Goal: Information Seeking & Learning: Check status

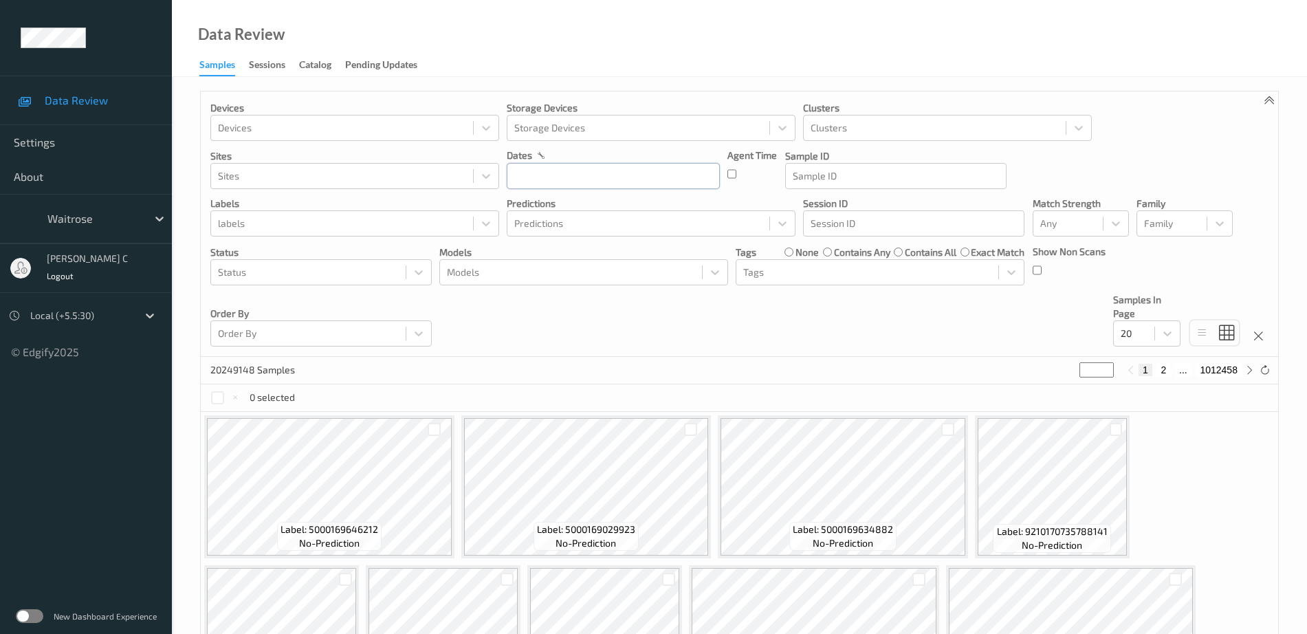
click at [541, 170] on input "text" at bounding box center [613, 176] width 213 height 26
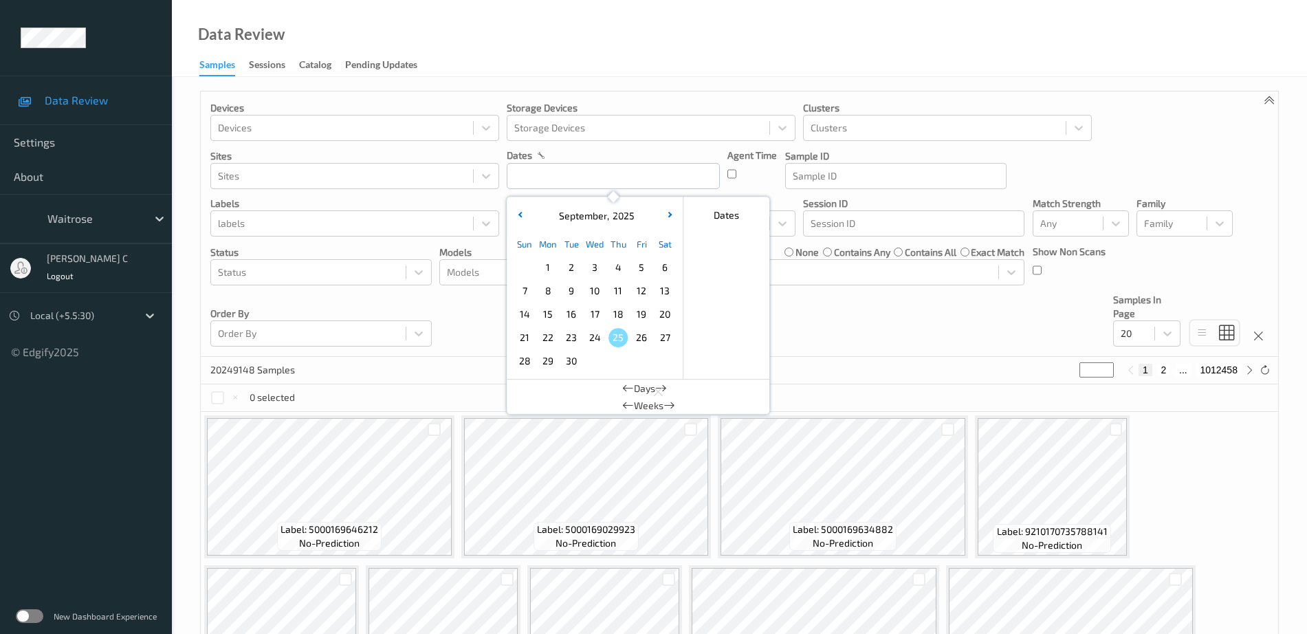
click at [600, 70] on div "Data Review Samples Sessions Catalog Pending Updates" at bounding box center [739, 38] width 1135 height 77
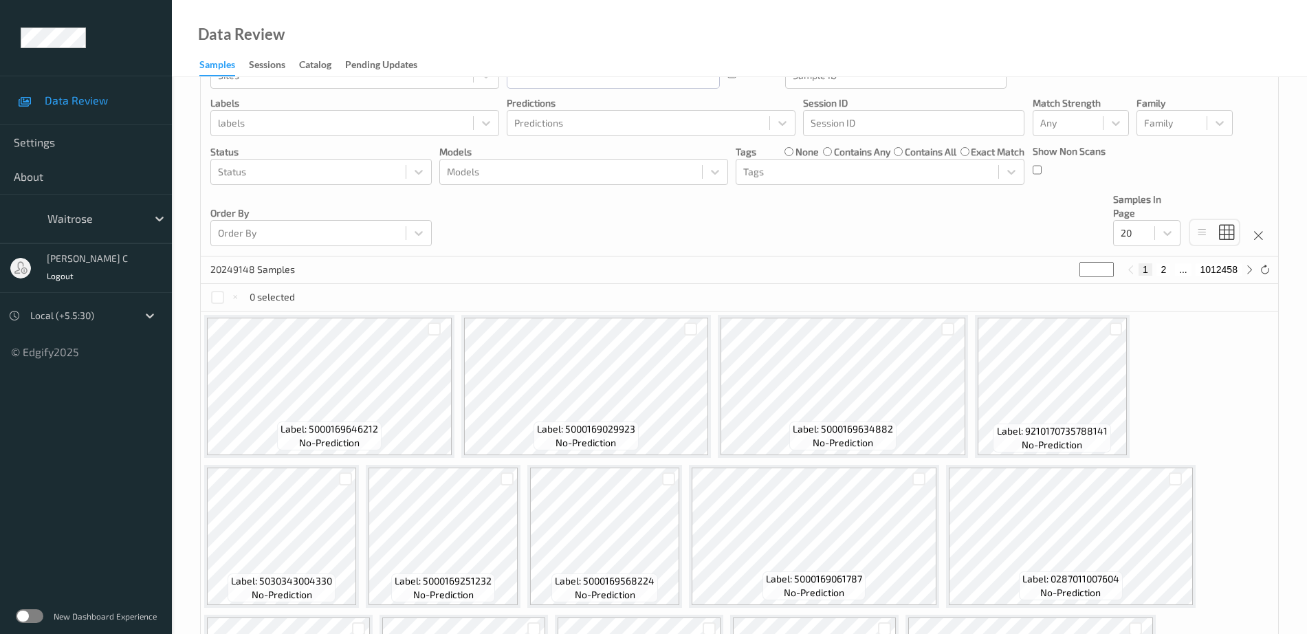
scroll to position [258, 0]
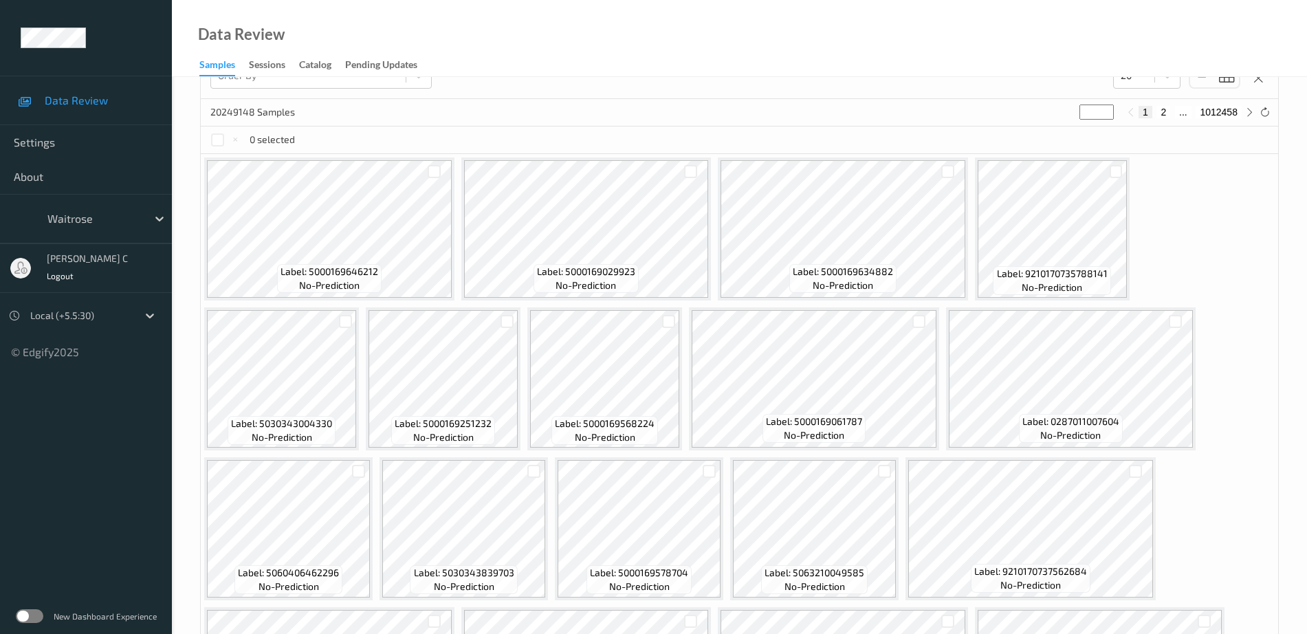
click at [43, 615] on div "New Dashboard Experience" at bounding box center [86, 616] width 172 height 36
click at [39, 615] on label at bounding box center [29, 616] width 27 height 14
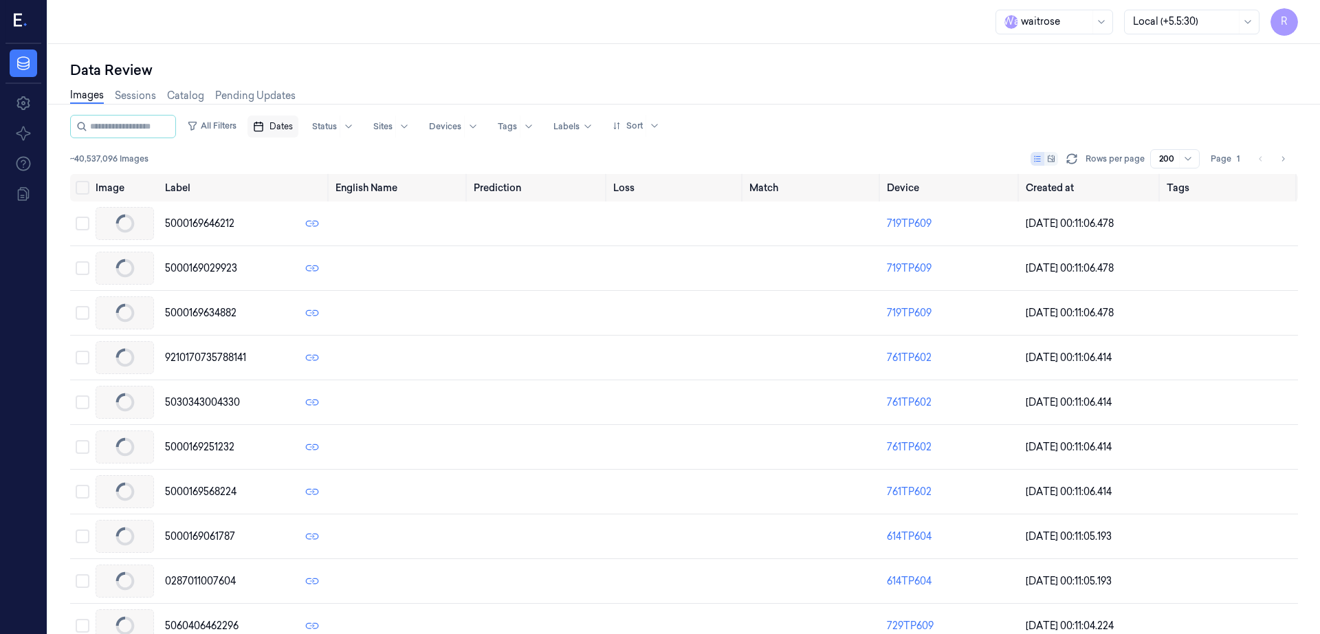
click at [293, 129] on span "Dates" at bounding box center [280, 126] width 23 height 12
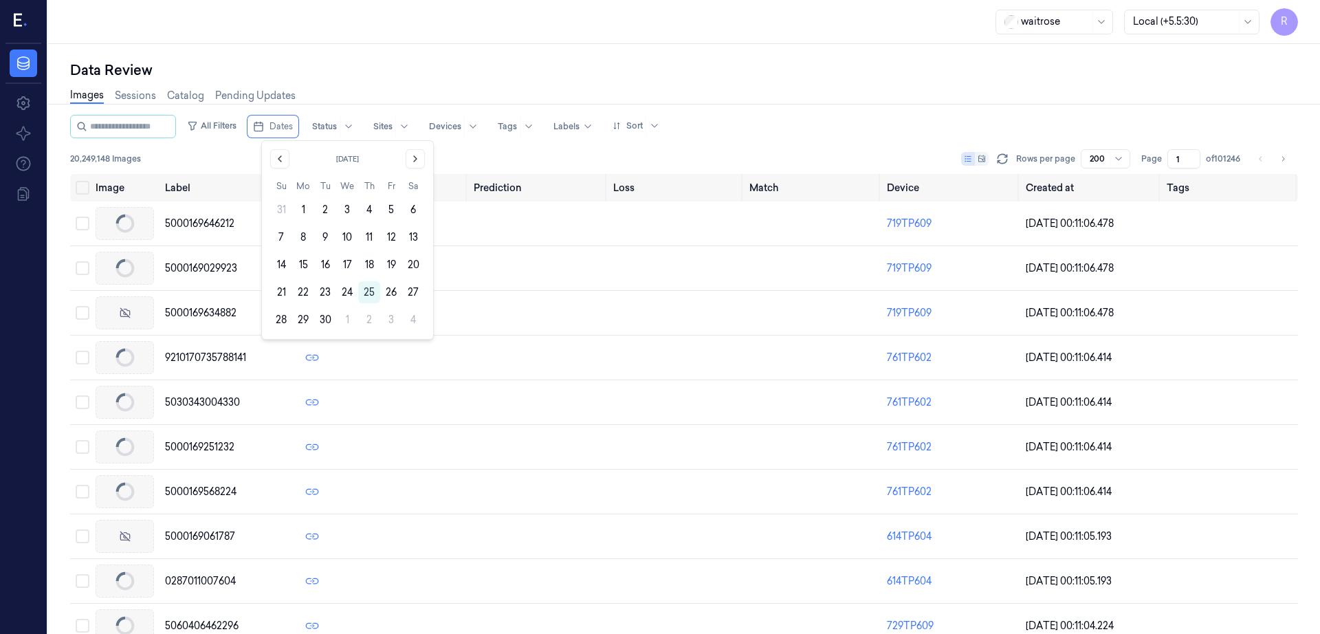
click at [360, 64] on div "Data Review" at bounding box center [684, 69] width 1228 height 19
click at [135, 91] on link "Sessions" at bounding box center [135, 96] width 41 height 16
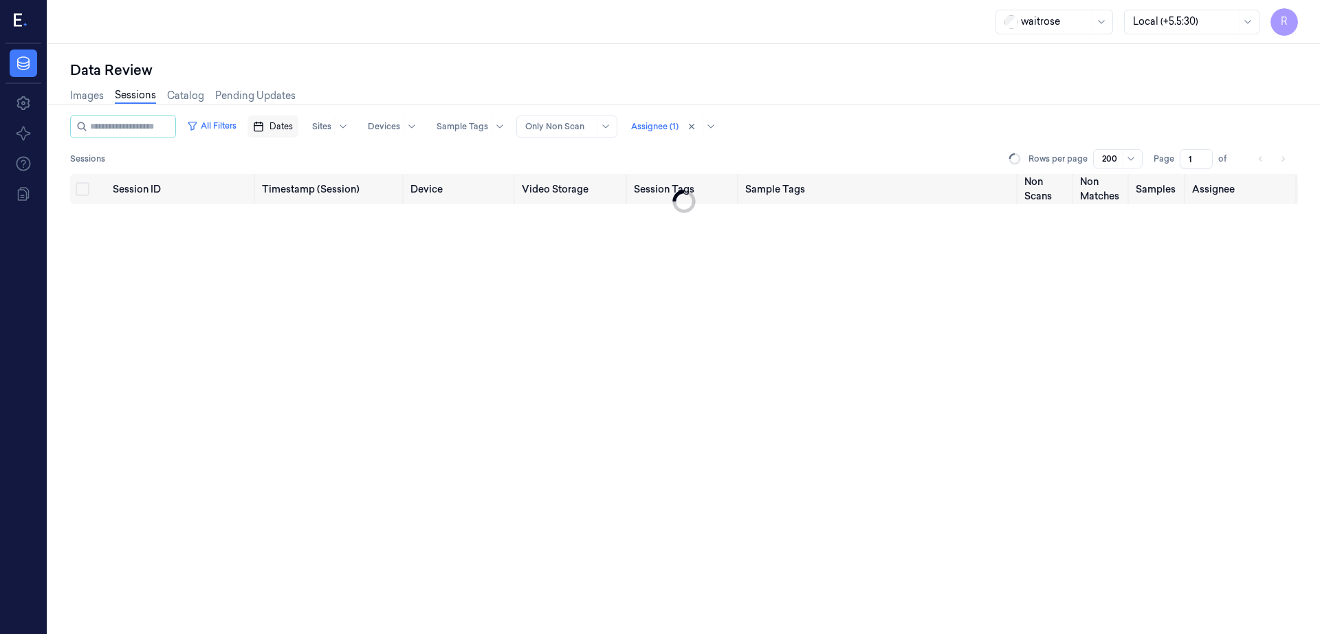
click at [293, 122] on span "Dates" at bounding box center [280, 126] width 23 height 12
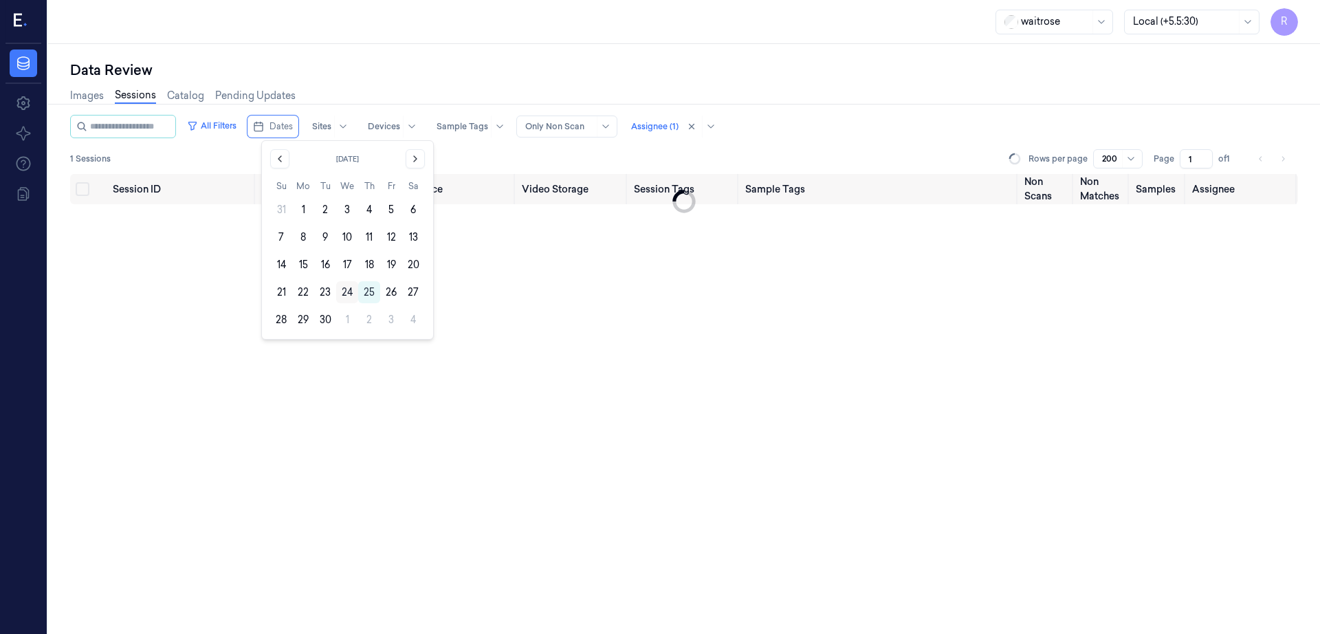
click at [349, 288] on button "24" at bounding box center [347, 292] width 22 height 22
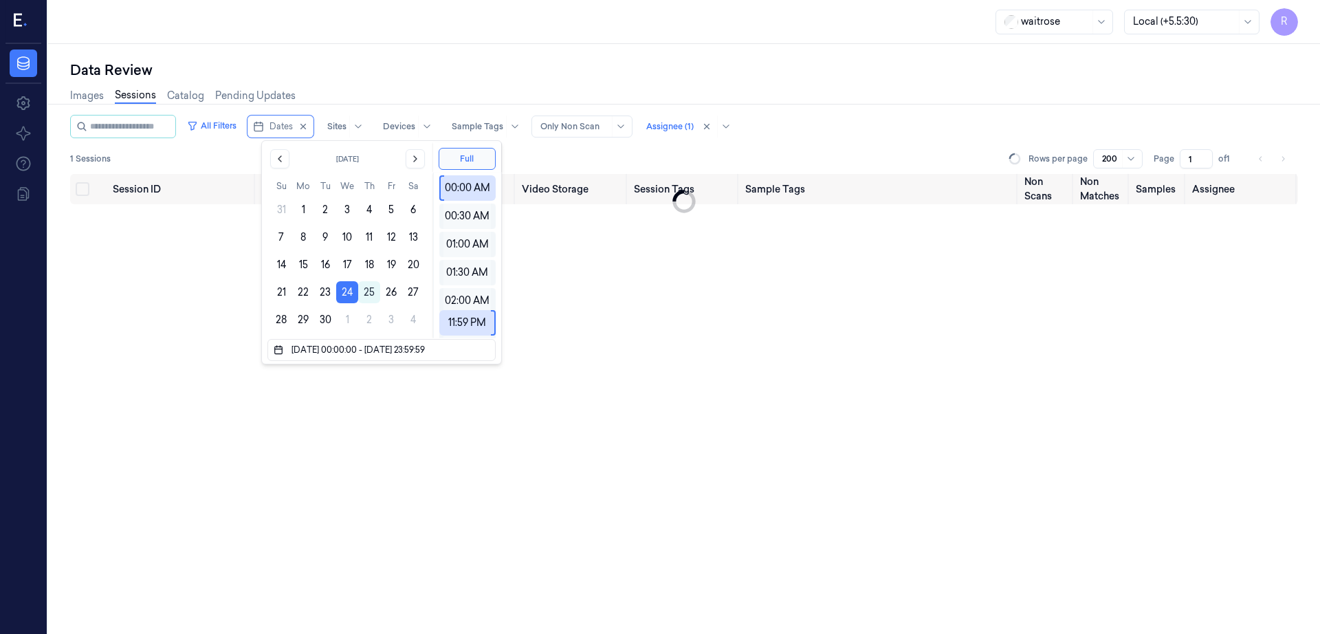
click at [433, 47] on div "Data Review Images Sessions Catalog Pending Updates All Filters Dates Sites Dev…" at bounding box center [684, 339] width 1272 height 590
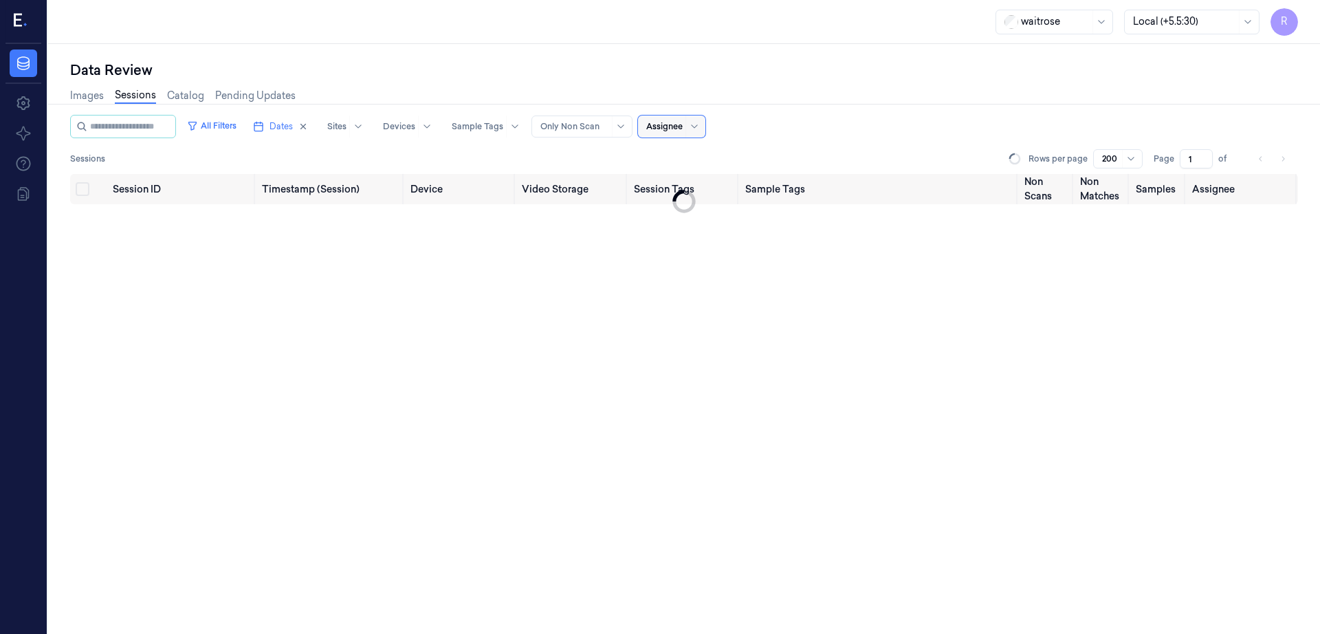
click at [731, 30] on div "waitrose Local (+5.5:30) R" at bounding box center [684, 22] width 1272 height 44
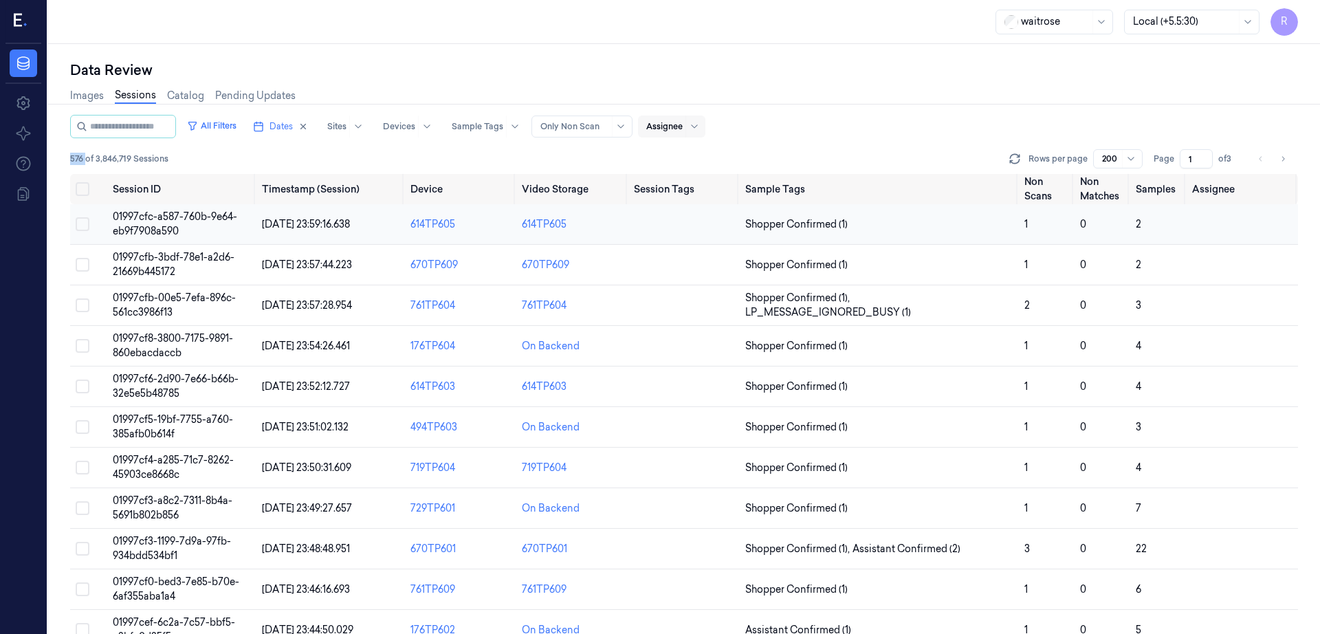
drag, startPoint x: 85, startPoint y: 159, endPoint x: 127, endPoint y: 213, distance: 68.5
drag, startPoint x: 1277, startPoint y: 158, endPoint x: 1319, endPoint y: 154, distance: 42.1
click at [1298, 154] on div "Rows per page 20 Page 1 of 29" at bounding box center [1151, 158] width 291 height 19
click at [167, 219] on span "01997cfc-a587-760b-9e64-eb9f7908a590" at bounding box center [175, 223] width 124 height 27
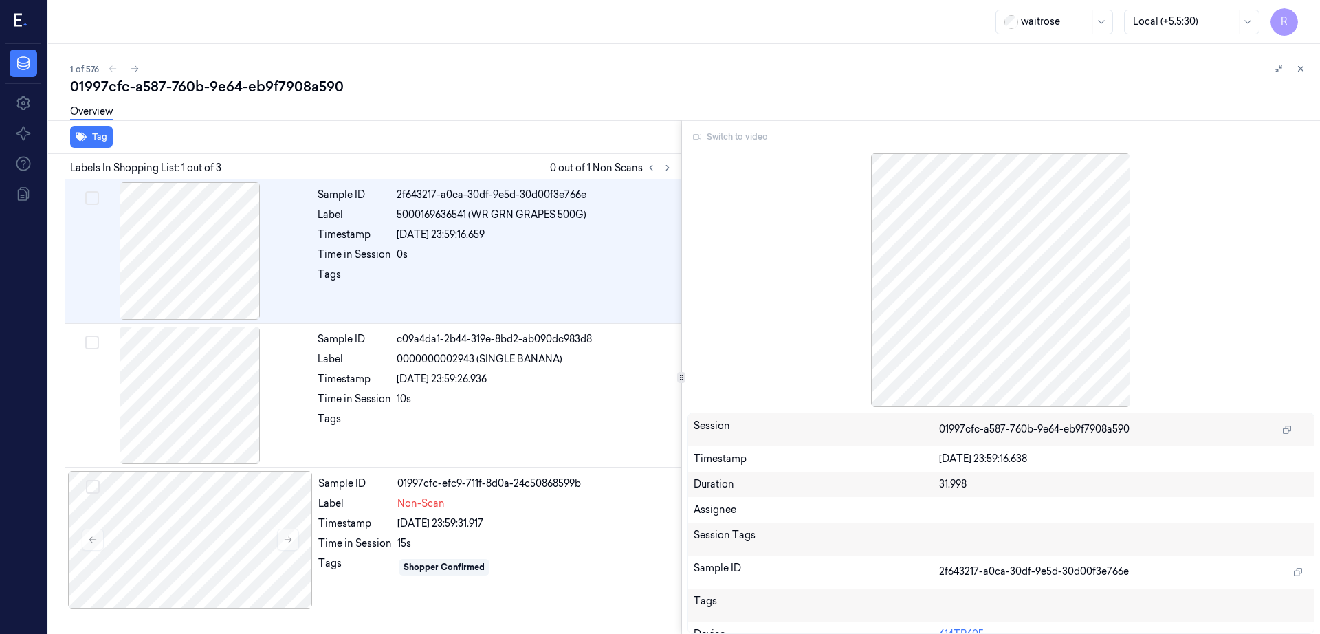
click at [708, 136] on div "Switch to video" at bounding box center [1001, 137] width 628 height 22
click at [1302, 64] on icon at bounding box center [1301, 69] width 10 height 10
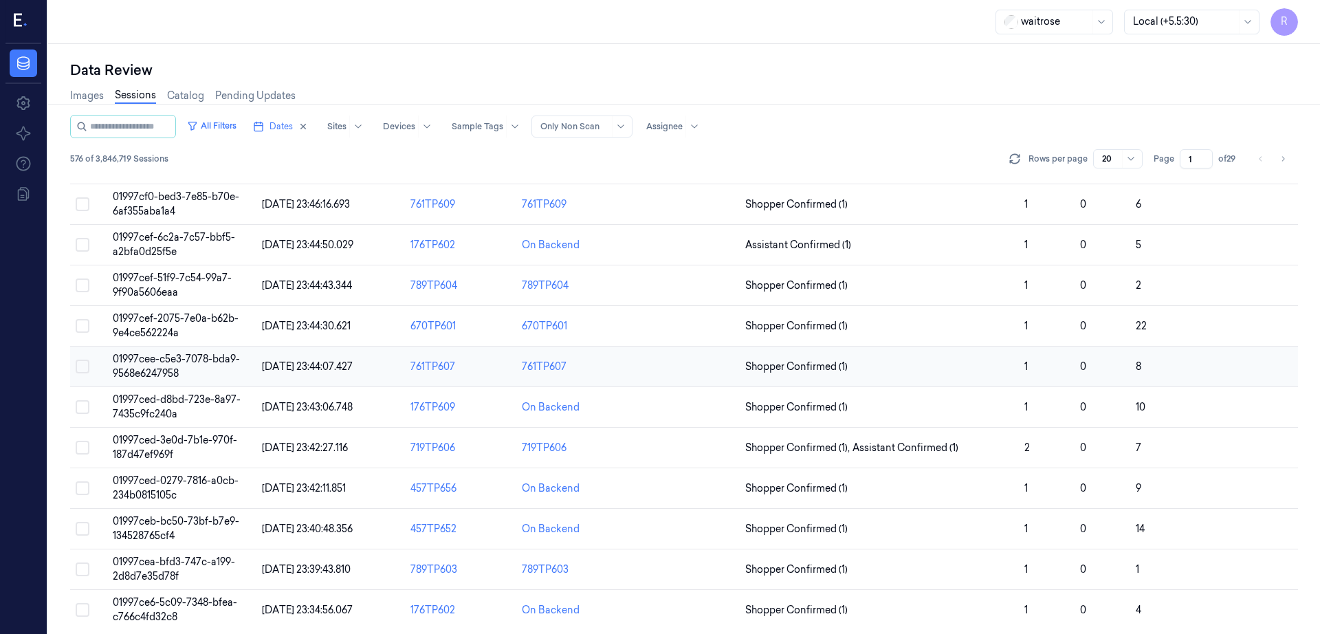
scroll to position [392, 0]
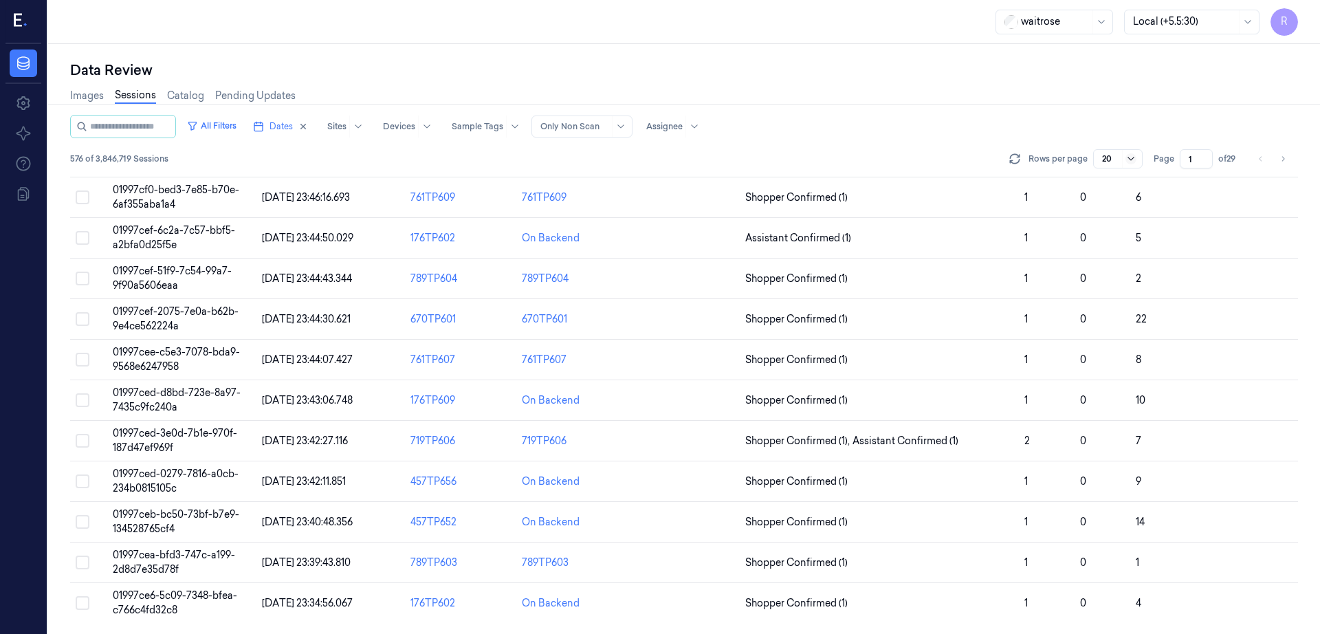
click at [1134, 160] on icon at bounding box center [1130, 158] width 11 height 11
click at [1114, 188] on div "50" at bounding box center [1109, 186] width 12 height 14
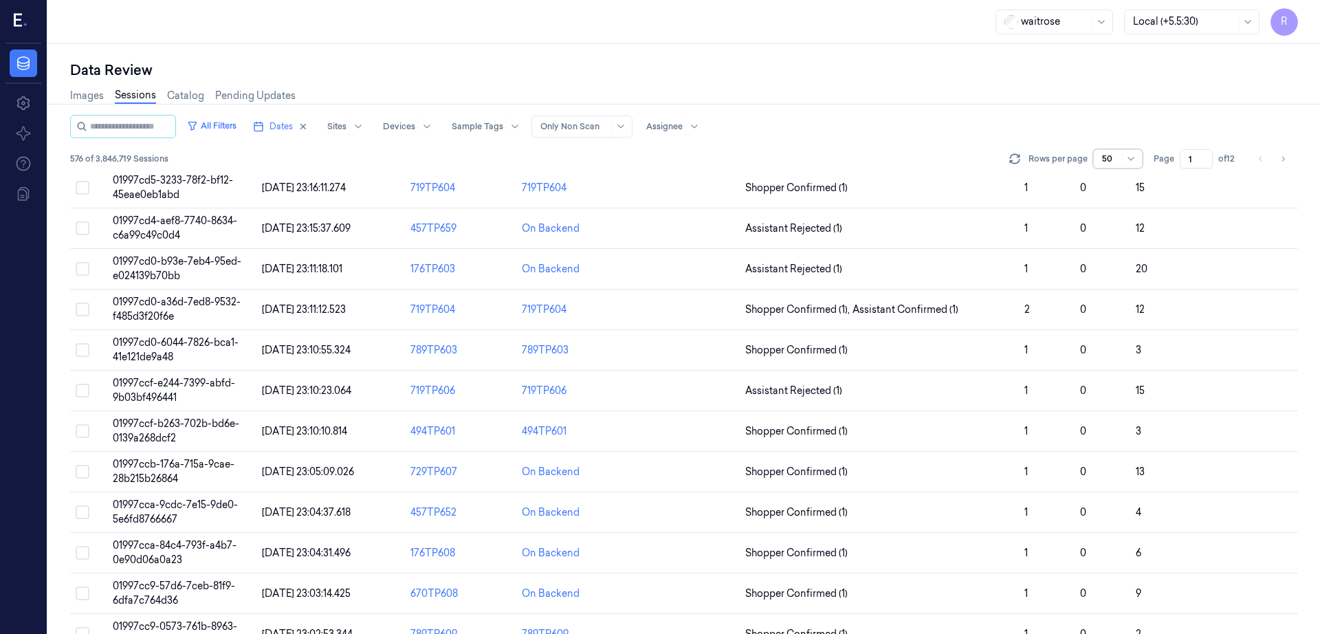
scroll to position [1609, 0]
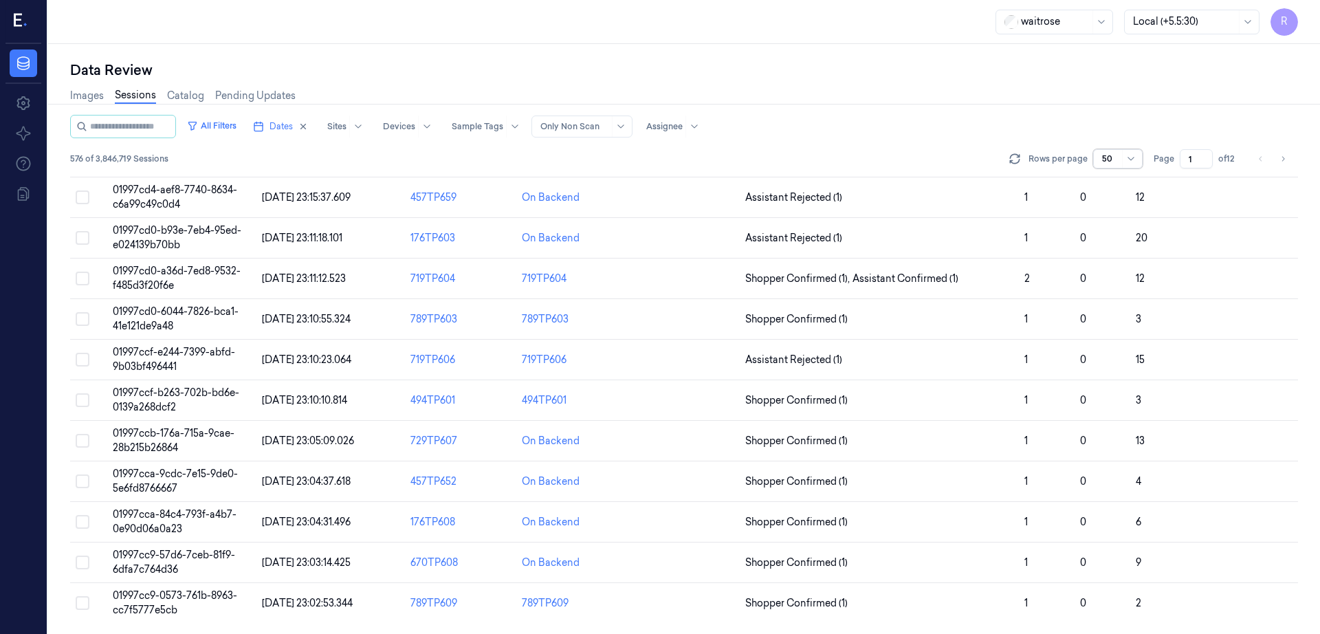
click at [1124, 157] on div at bounding box center [1130, 159] width 17 height 18
click at [1114, 228] on div "200" at bounding box center [1112, 231] width 18 height 14
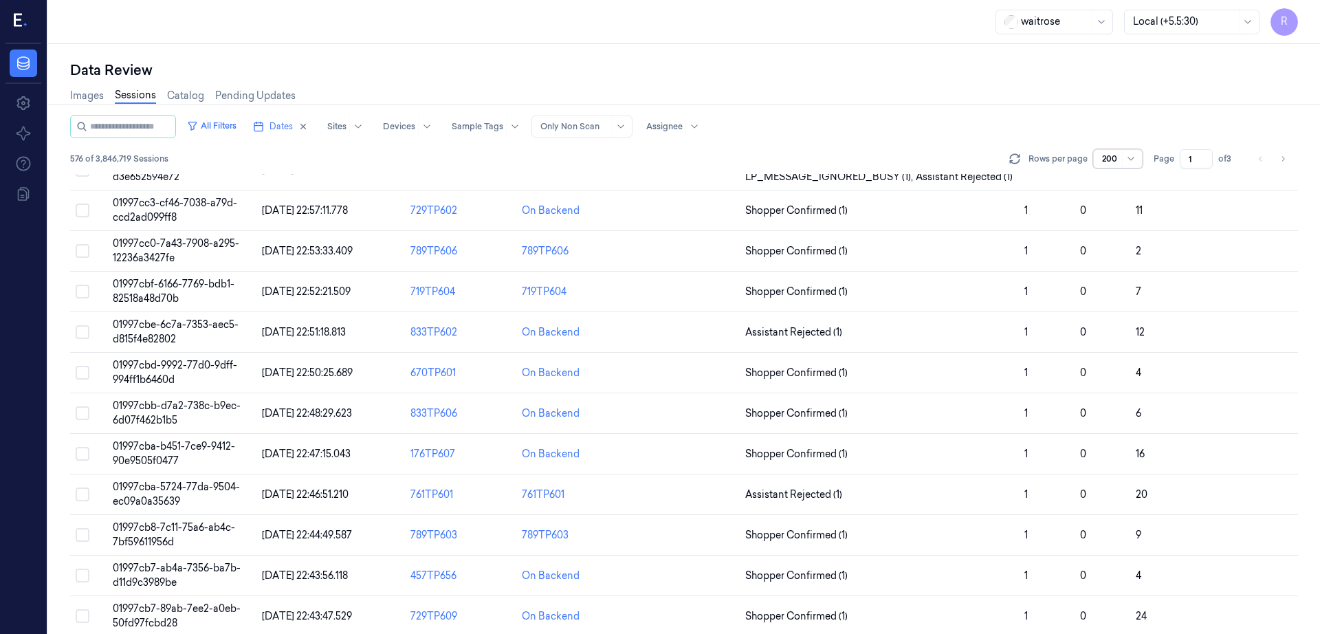
scroll to position [2365, 0]
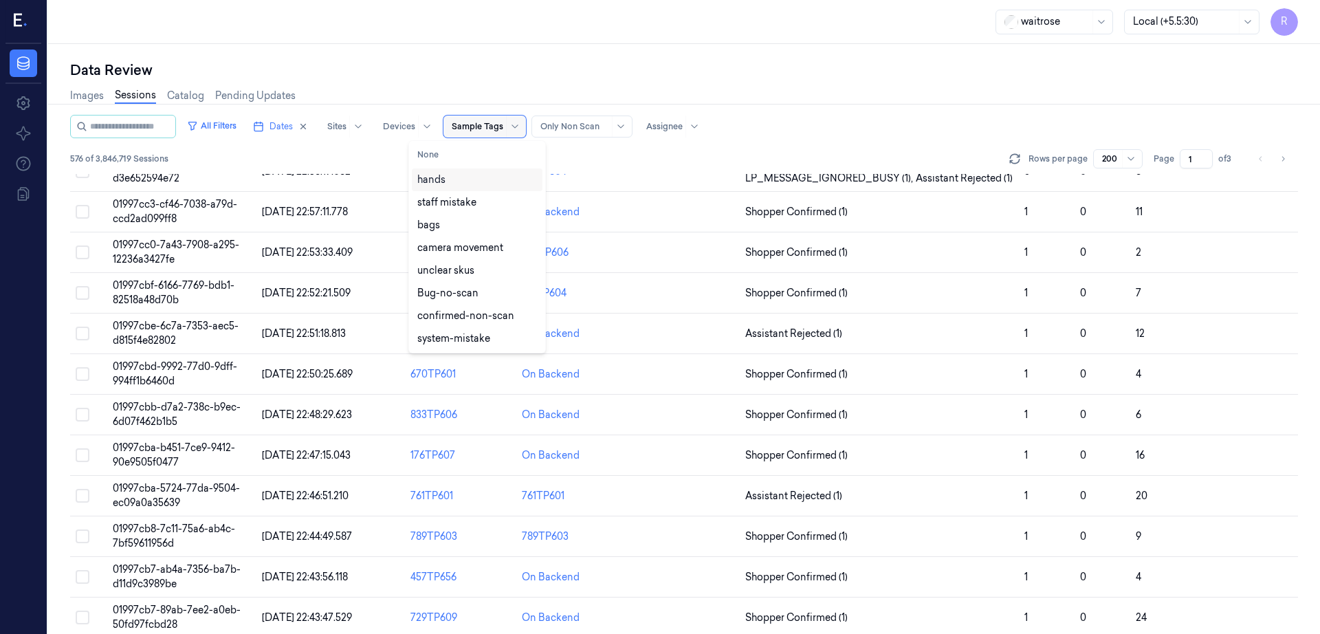
click at [452, 130] on div at bounding box center [478, 126] width 52 height 12
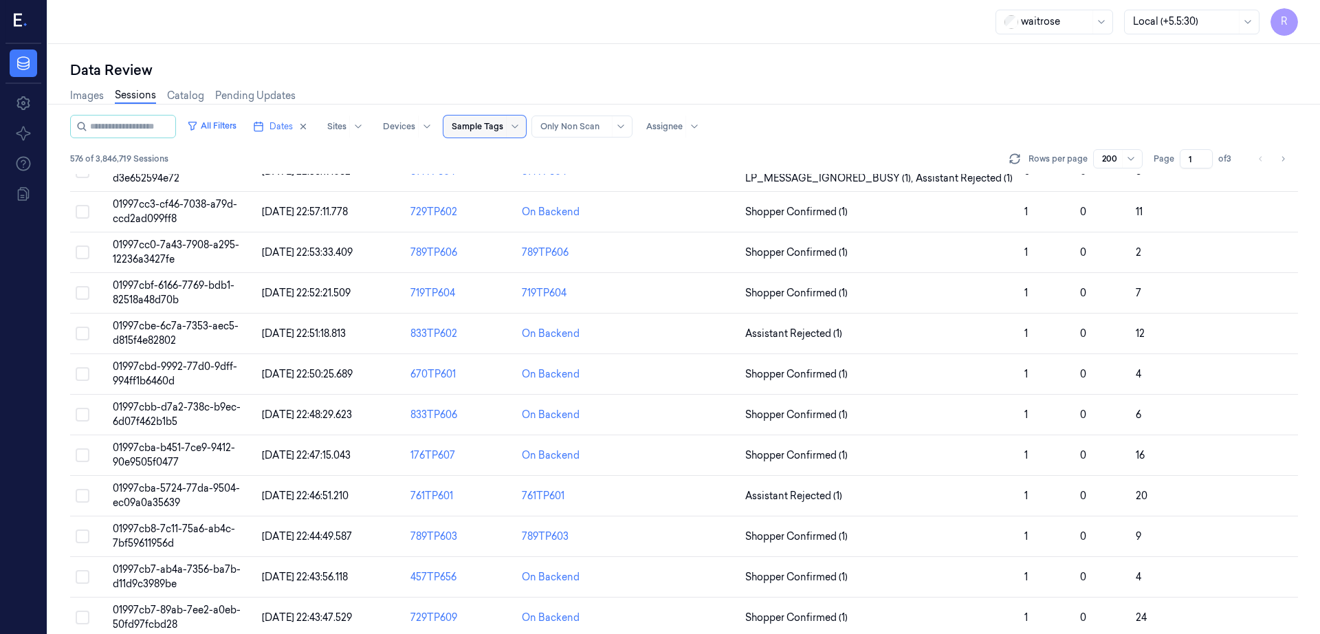
click at [452, 130] on div at bounding box center [478, 126] width 52 height 12
click at [535, 137] on div "Dates Sites Devices Sample Tags Alert Type Only Non Scan Assignee" at bounding box center [476, 126] width 458 height 23
click at [383, 124] on div at bounding box center [399, 126] width 32 height 12
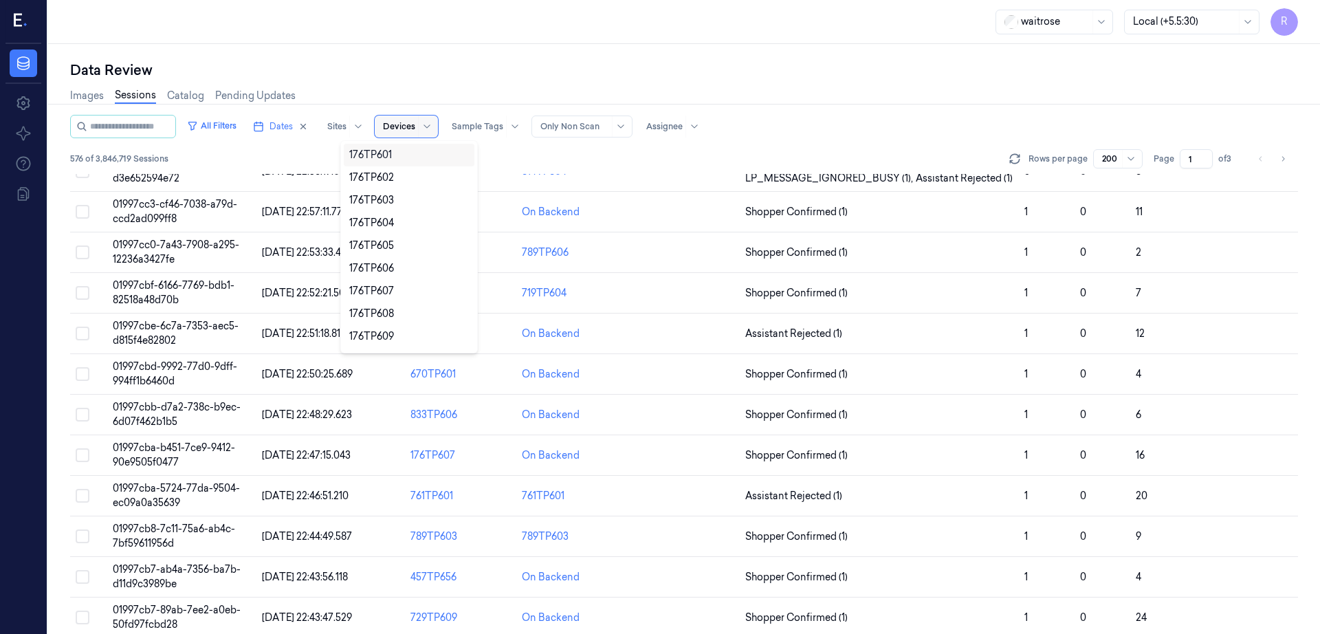
click at [383, 124] on div at bounding box center [399, 126] width 32 height 12
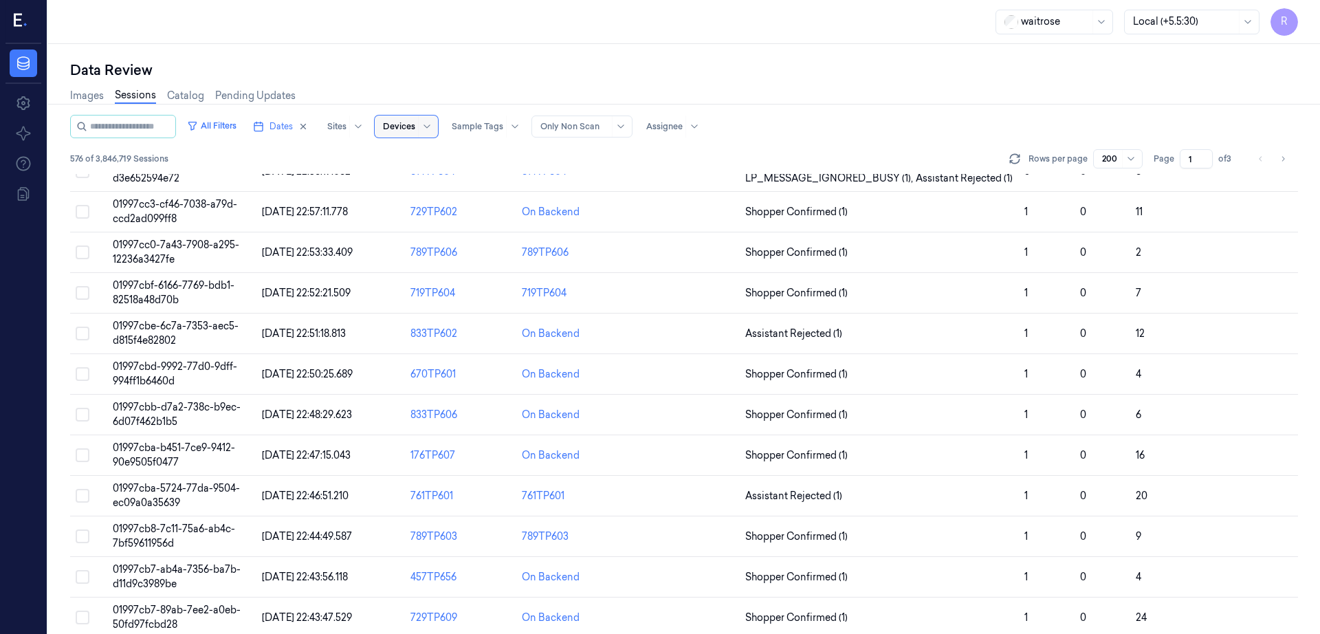
click at [383, 124] on div at bounding box center [399, 126] width 32 height 12
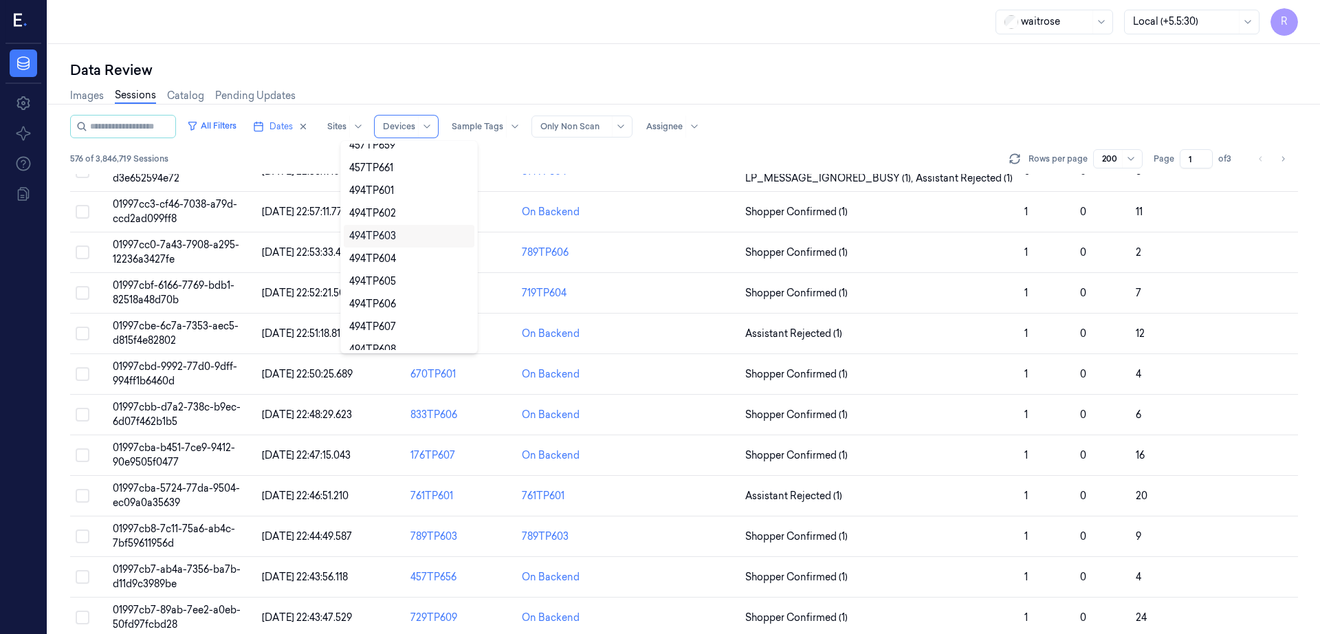
scroll to position [474, 0]
click at [410, 69] on div "Data Review" at bounding box center [684, 69] width 1228 height 19
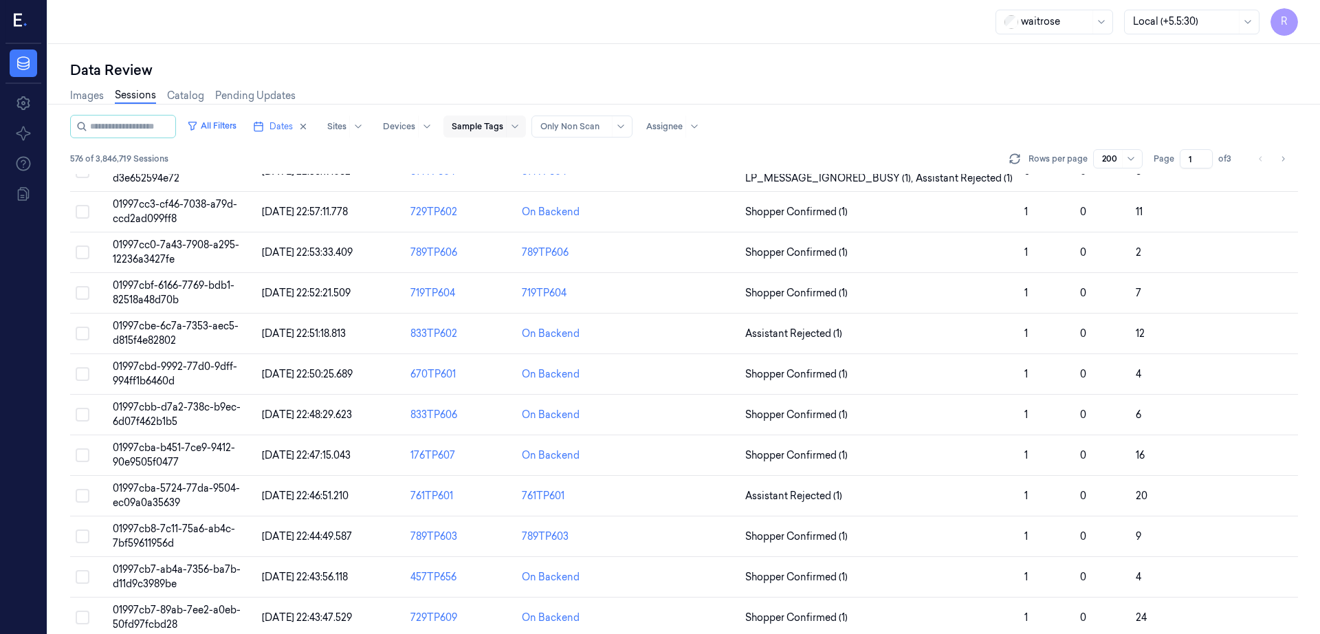
click at [452, 135] on div "Sample Tags" at bounding box center [478, 126] width 52 height 22
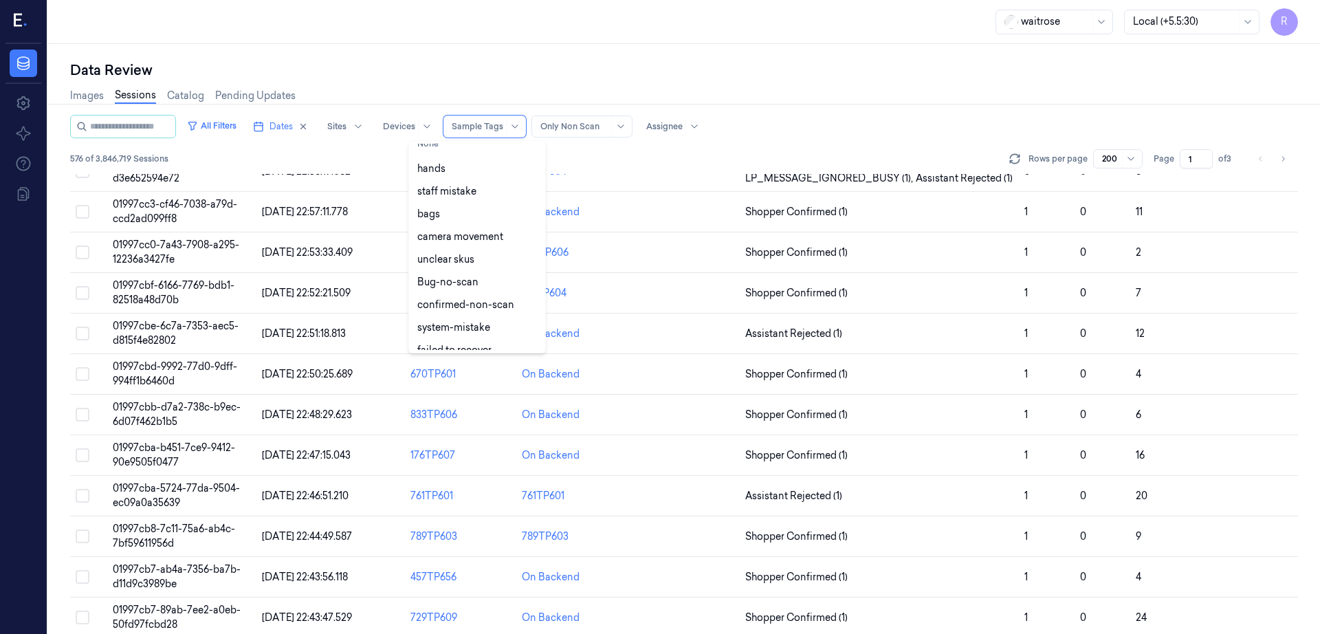
scroll to position [0, 0]
click at [430, 85] on div "Images Sessions Catalog Pending Updates" at bounding box center [684, 97] width 1228 height 35
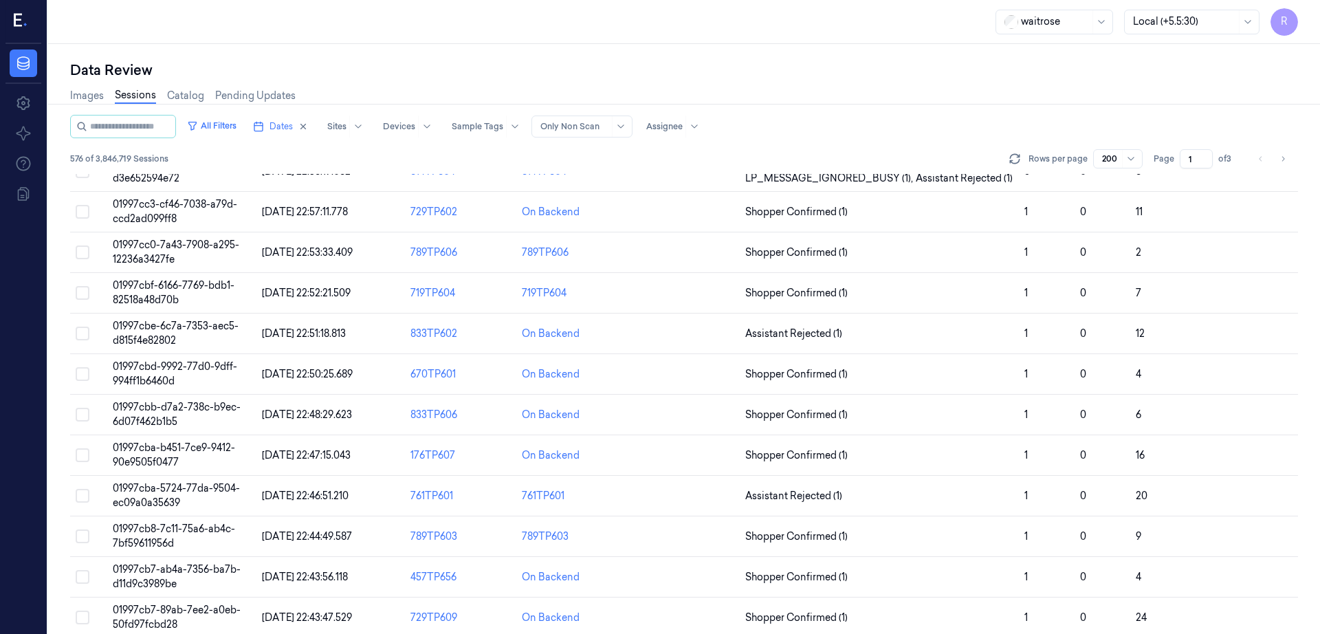
click at [561, 129] on div at bounding box center [574, 126] width 69 height 12
click at [538, 45] on div "Data Review Images Sessions Catalog Pending Updates All Filters Dates Sites Dev…" at bounding box center [684, 339] width 1272 height 590
click at [182, 125] on button "All Filters" at bounding box center [211, 126] width 60 height 22
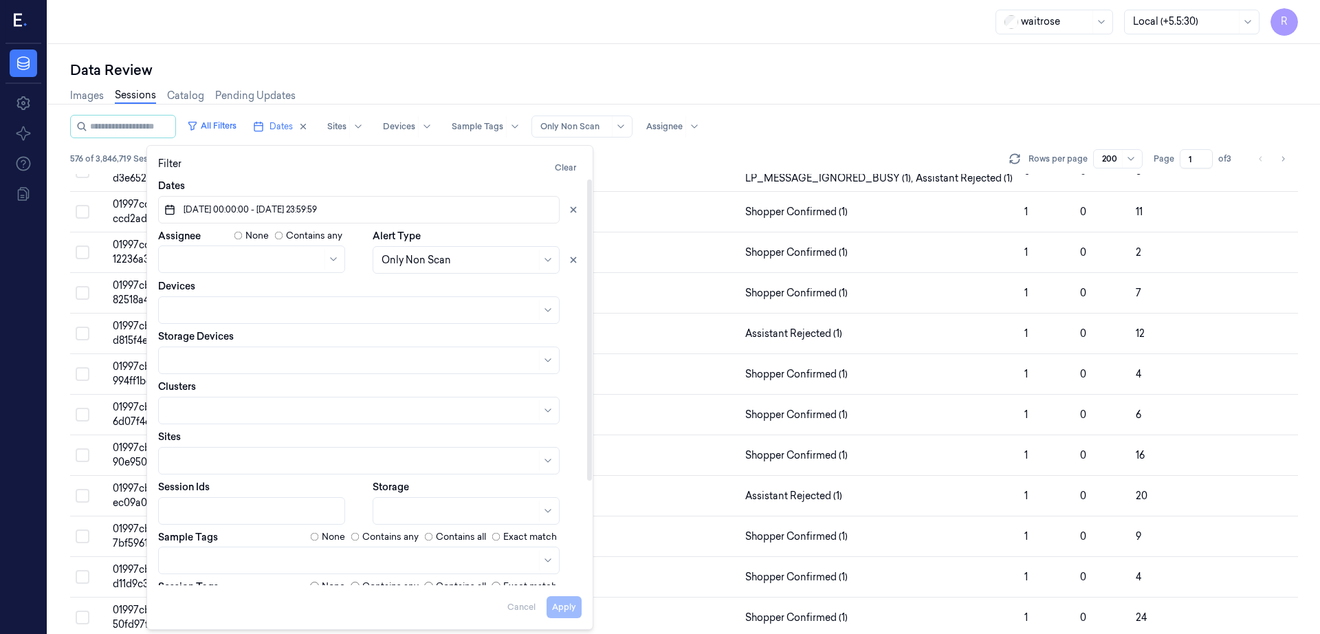
click at [466, 62] on div "Data Review" at bounding box center [684, 69] width 1228 height 19
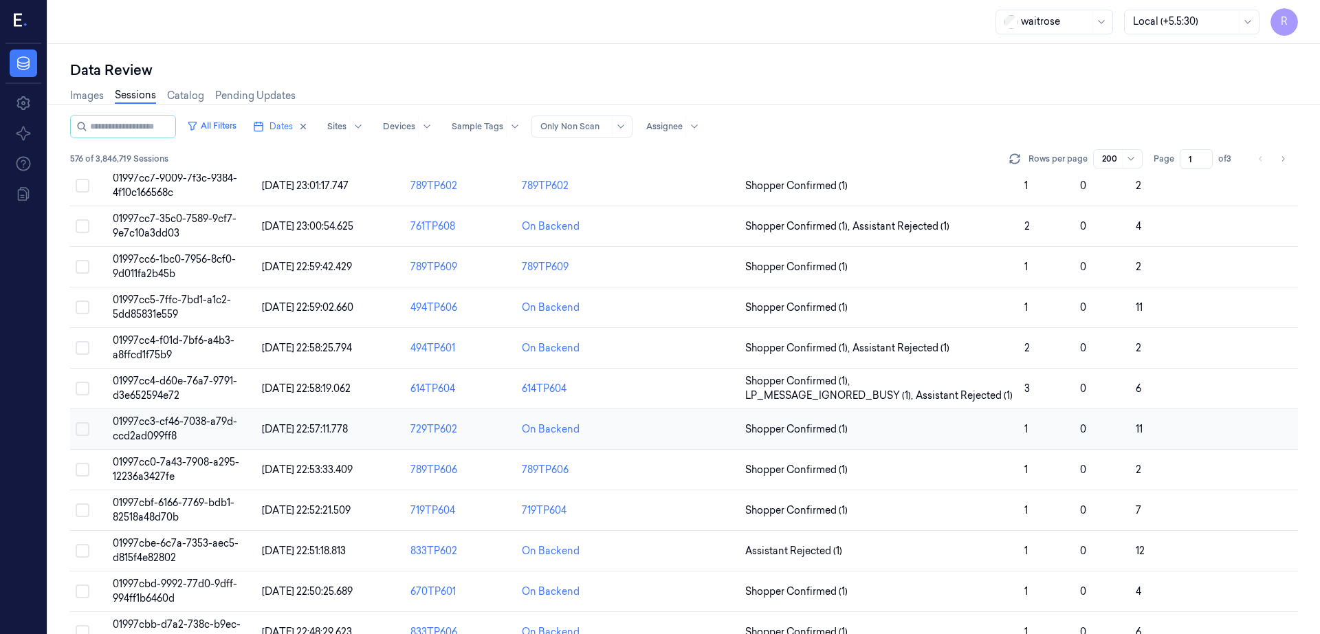
scroll to position [1849, 0]
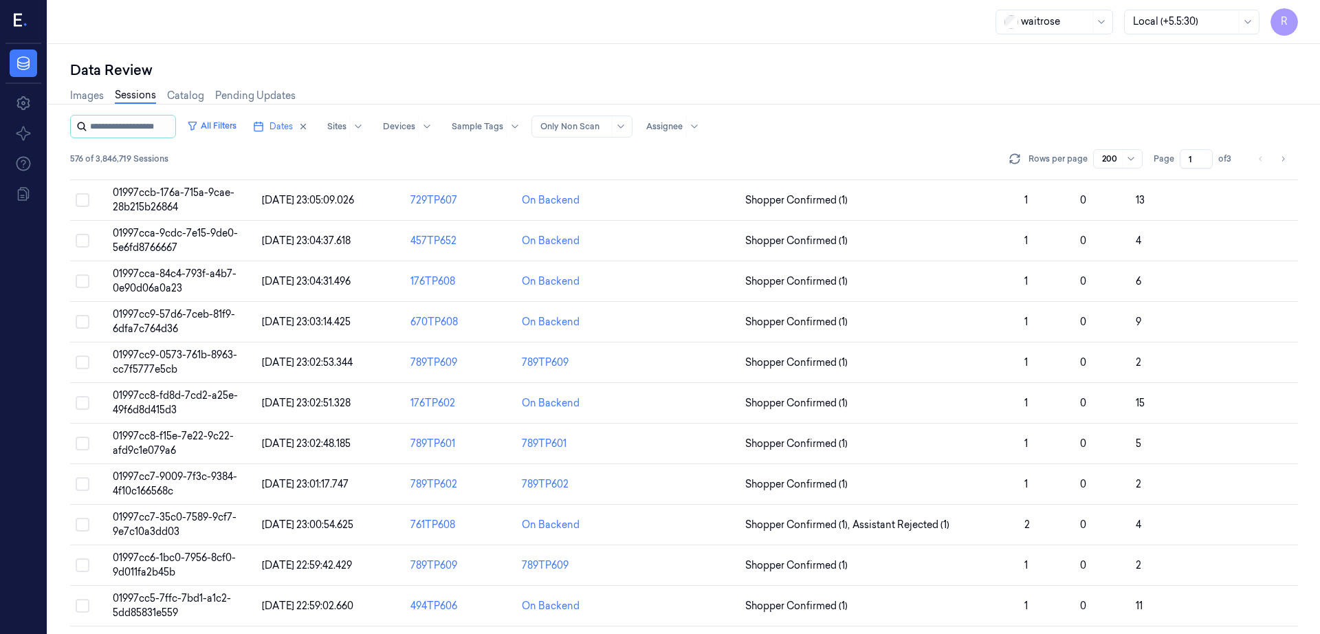
click at [111, 123] on input "string" at bounding box center [131, 126] width 82 height 22
type input "**********"
click at [181, 120] on button "All Filters" at bounding box center [211, 126] width 60 height 22
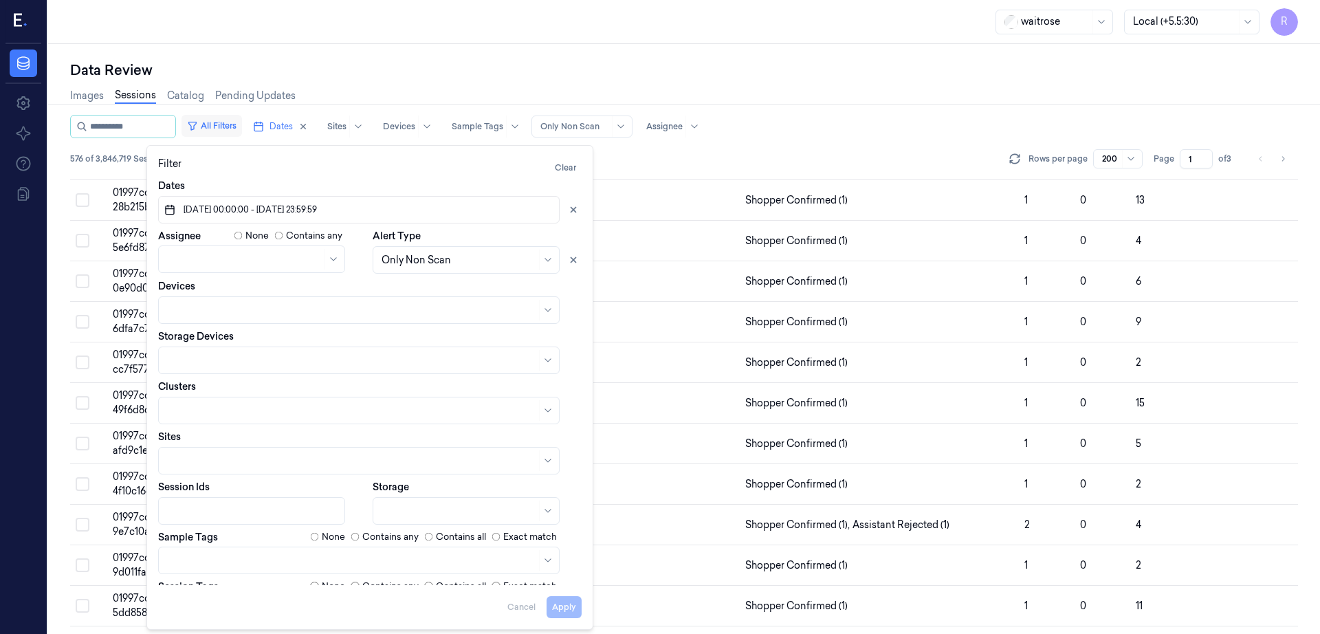
click at [181, 120] on button "All Filters" at bounding box center [211, 126] width 60 height 22
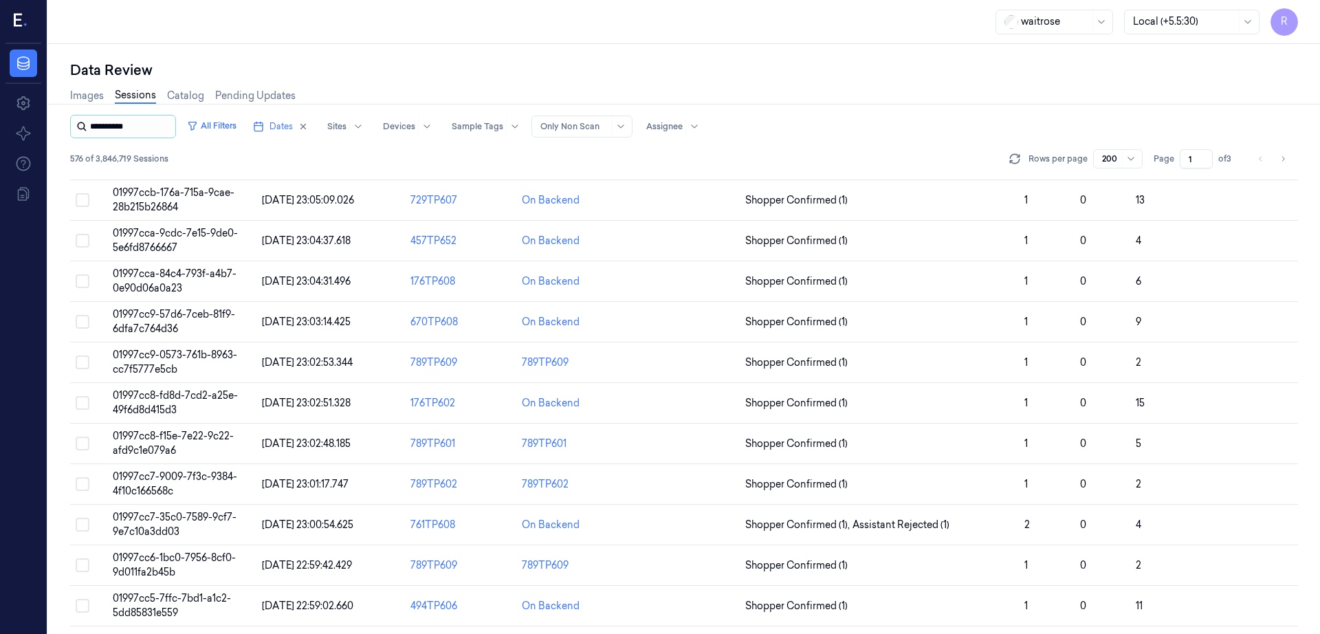
click at [100, 122] on input "string" at bounding box center [131, 126] width 82 height 22
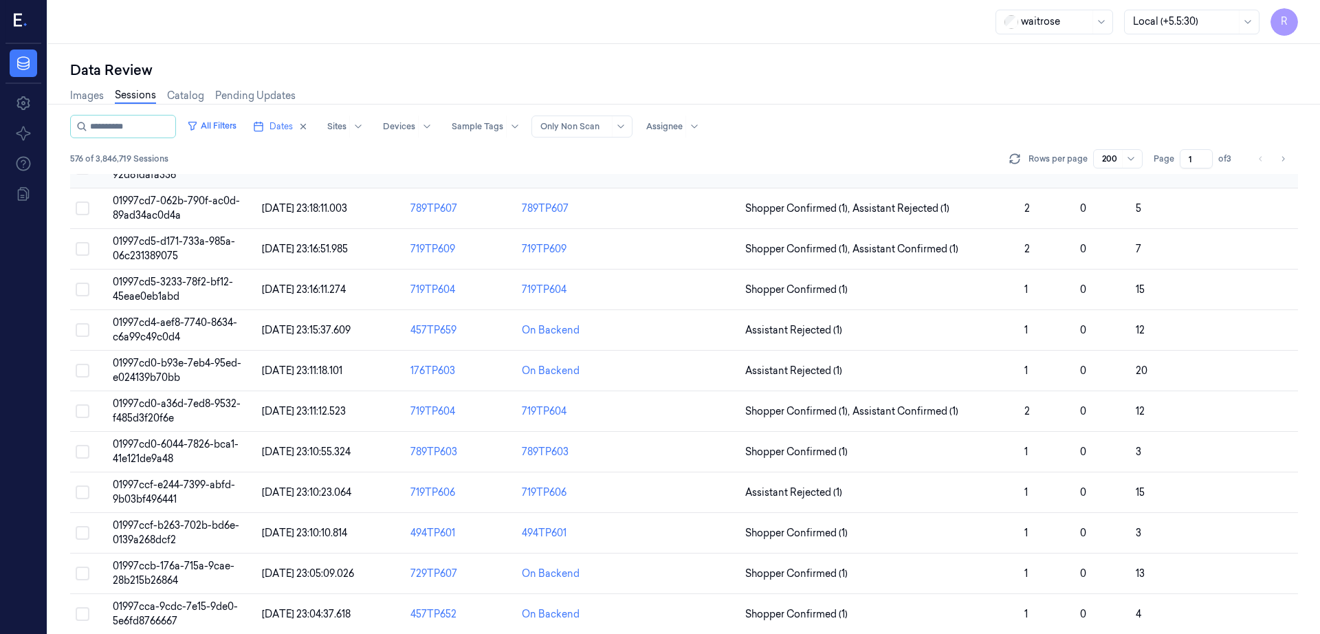
scroll to position [1334, 0]
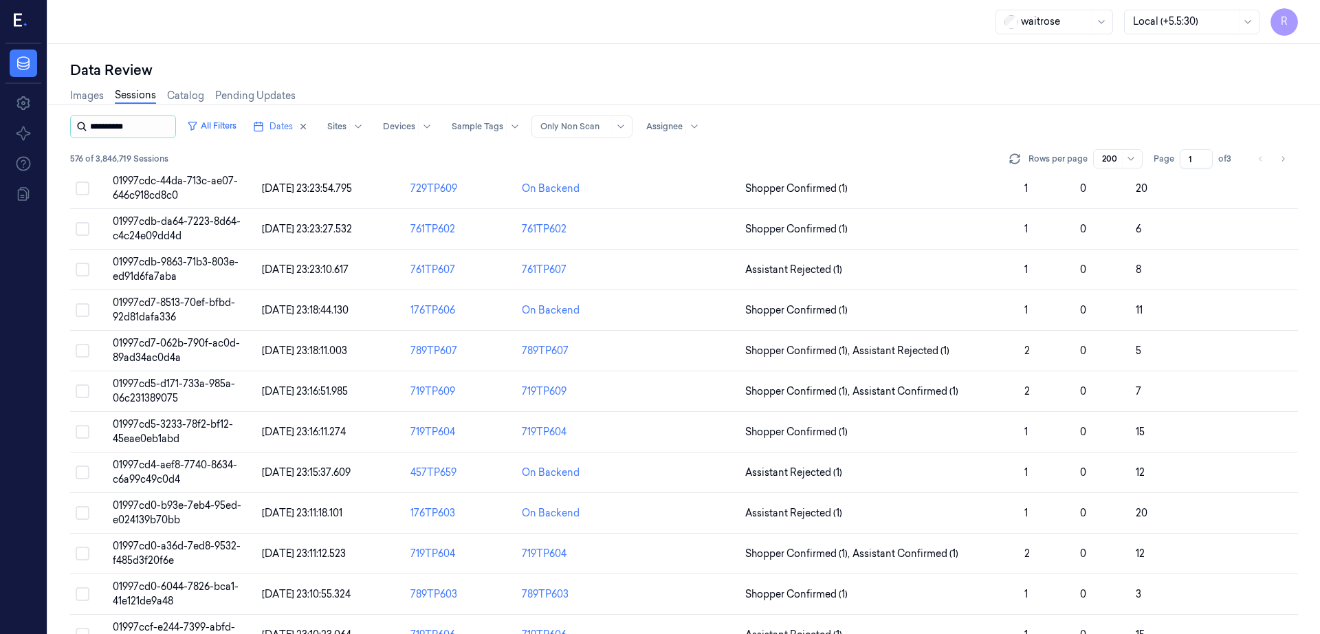
click at [113, 129] on input "string" at bounding box center [131, 126] width 82 height 22
click at [726, 114] on div "Images Sessions Catalog Pending Updates" at bounding box center [684, 97] width 1228 height 35
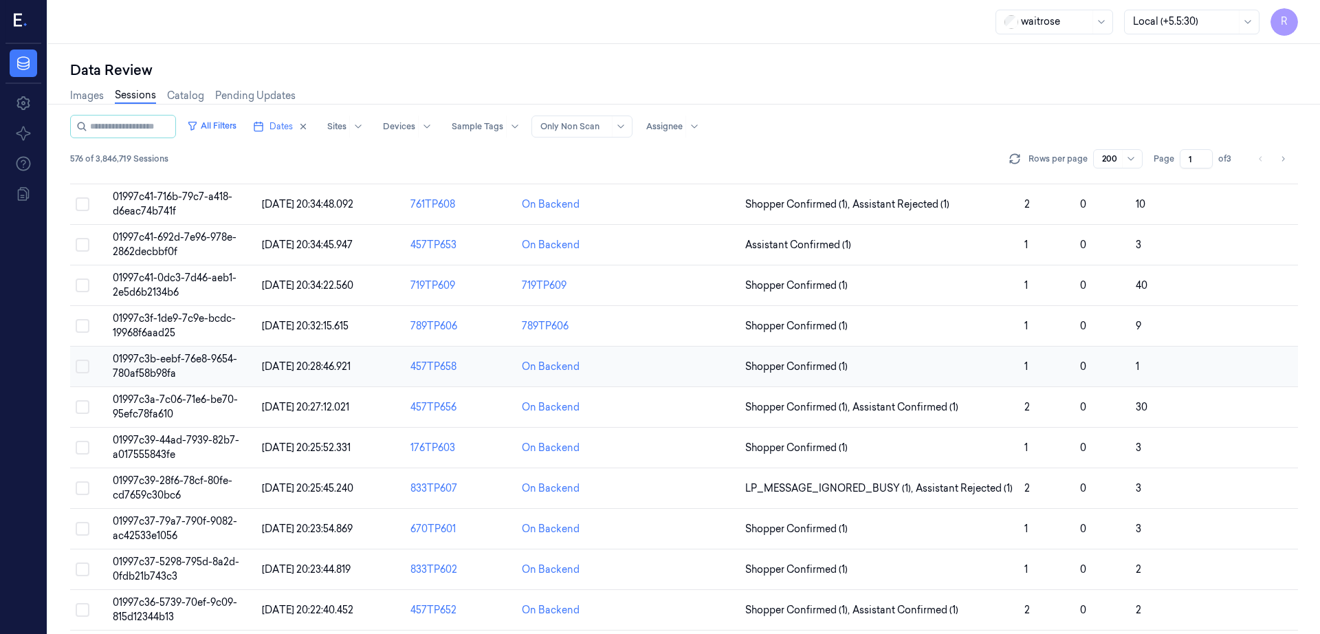
scroll to position [7693, 0]
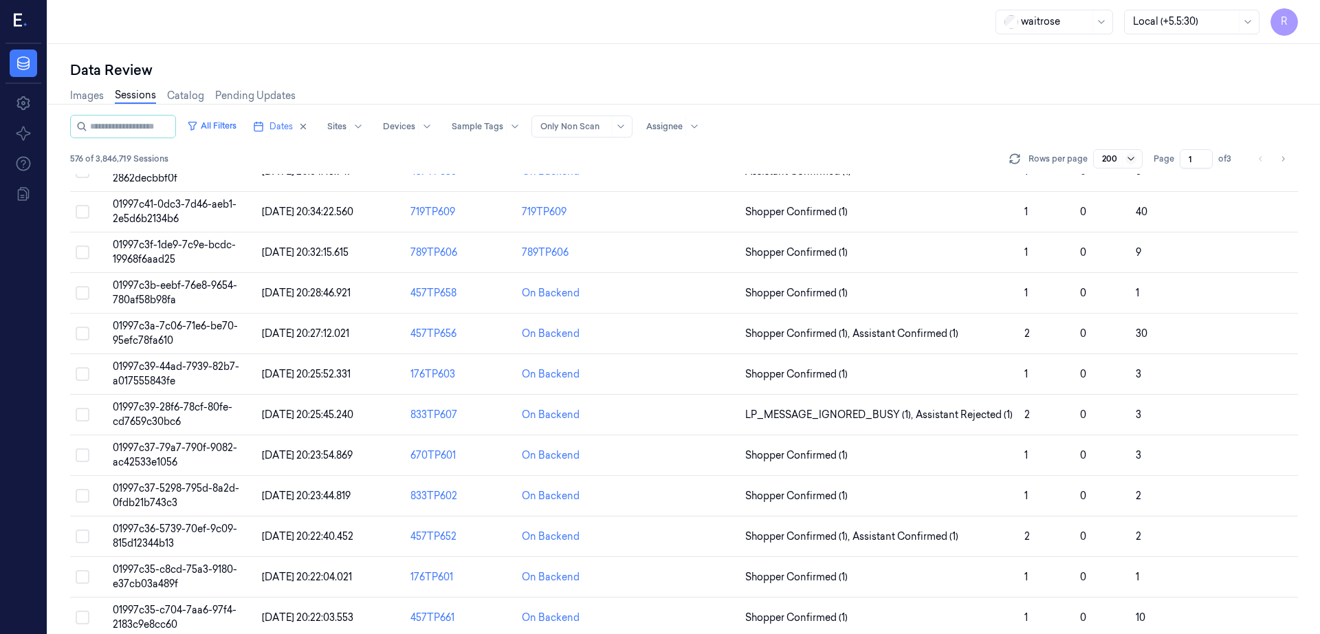
click at [1127, 155] on icon at bounding box center [1130, 158] width 11 height 11
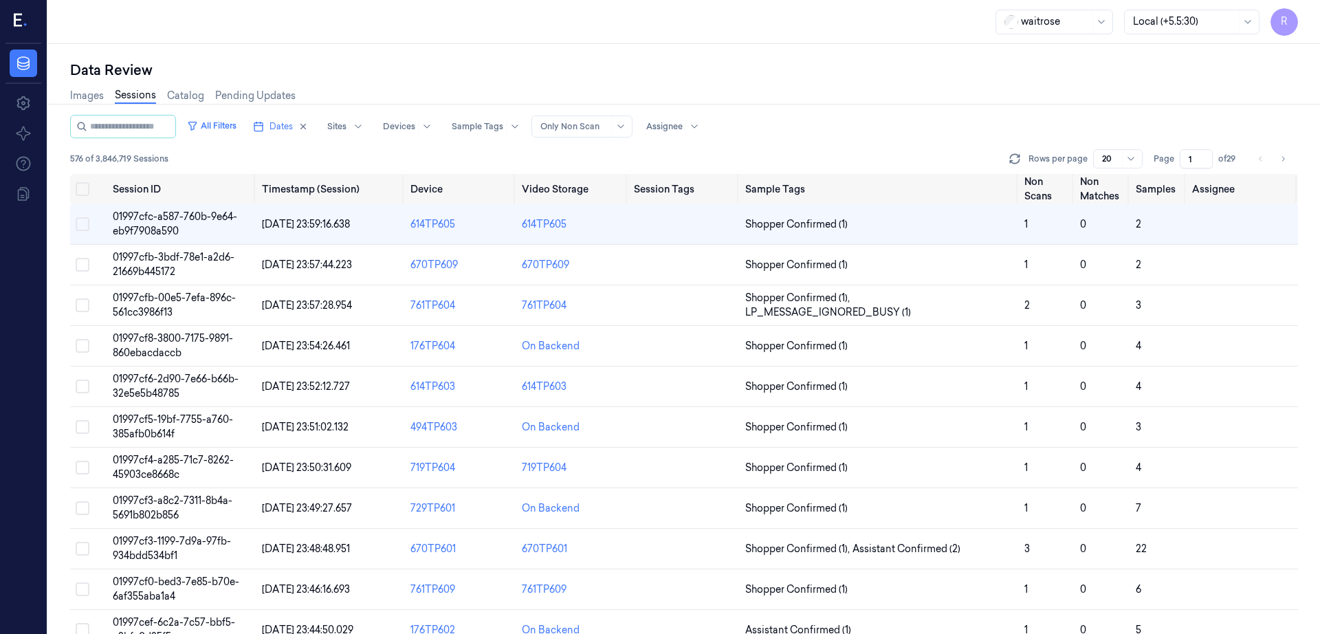
scroll to position [0, 21]
drag, startPoint x: 1217, startPoint y: 155, endPoint x: 1209, endPoint y: 160, distance: 9.6
click at [1209, 160] on input "1" at bounding box center [1196, 158] width 33 height 19
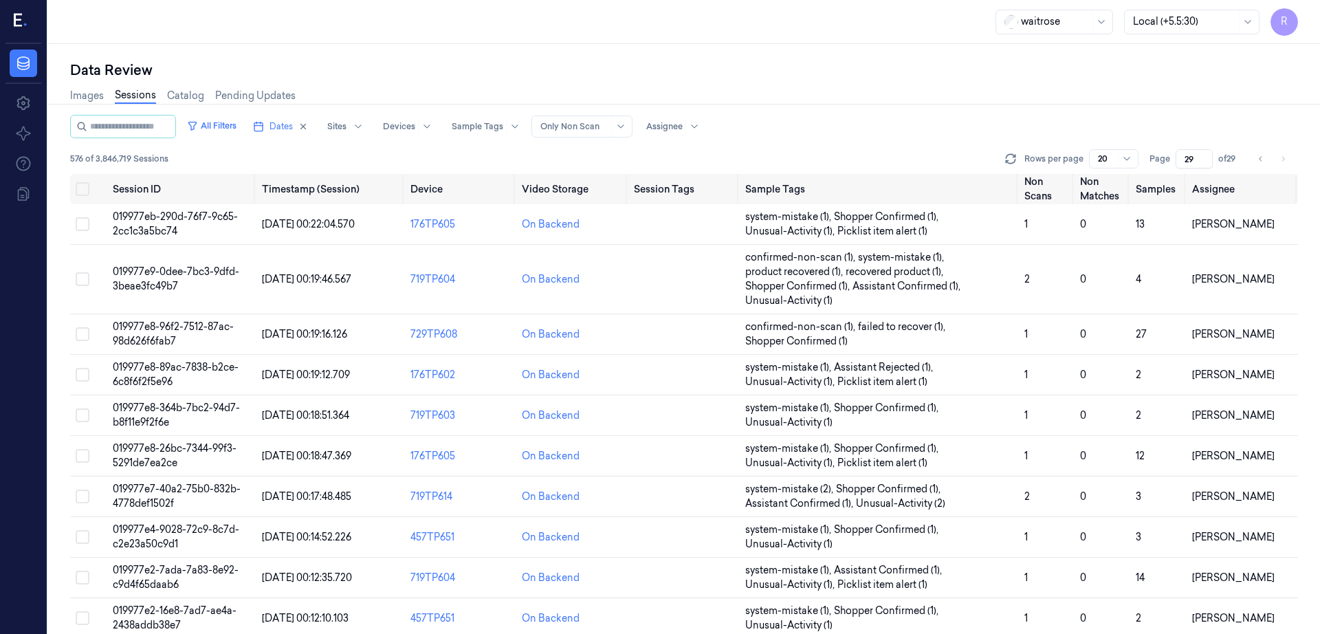
click at [1080, 151] on div "Rows per page 20" at bounding box center [1070, 158] width 136 height 19
click at [1056, 149] on div "All Filters Dates Sites Devices Sample Tags Alert Type Only Non Scan Assignee 5…" at bounding box center [684, 144] width 1228 height 59
click at [1050, 156] on div "Rows per page 20" at bounding box center [1070, 158] width 136 height 19
click at [1019, 155] on button at bounding box center [1010, 159] width 16 height 16
click at [270, 129] on span "Dates" at bounding box center [280, 126] width 23 height 12
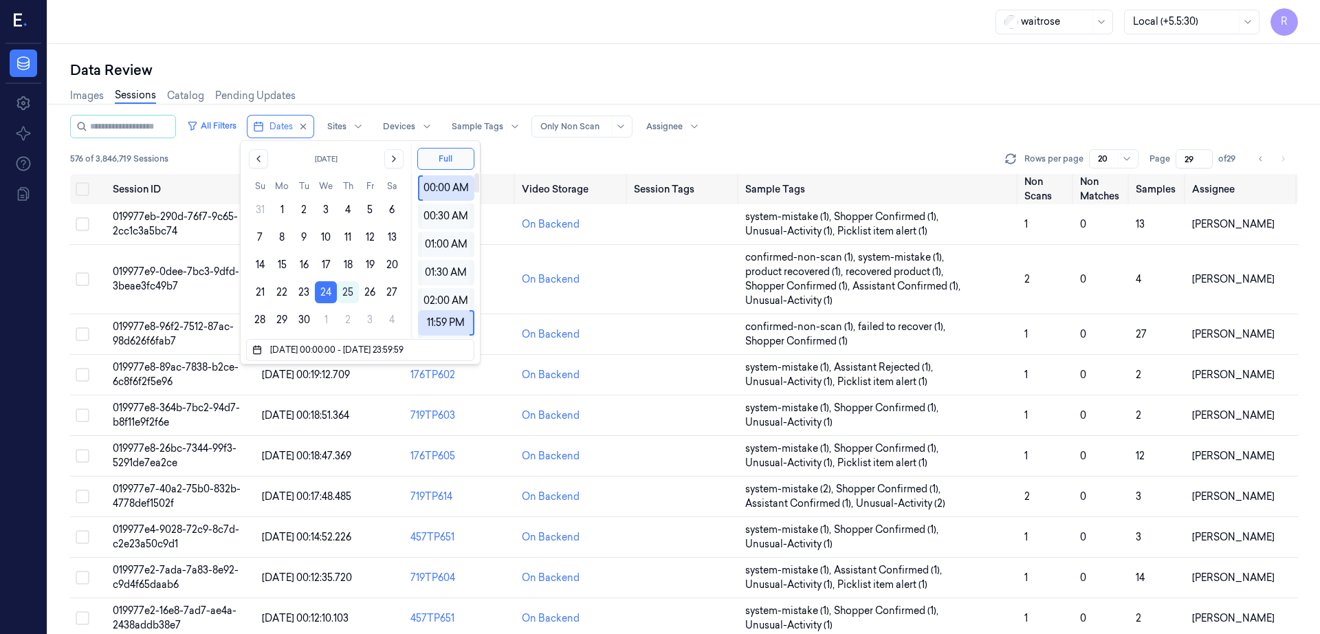
click at [967, 84] on div "Images Sessions Catalog Pending Updates" at bounding box center [684, 97] width 1228 height 35
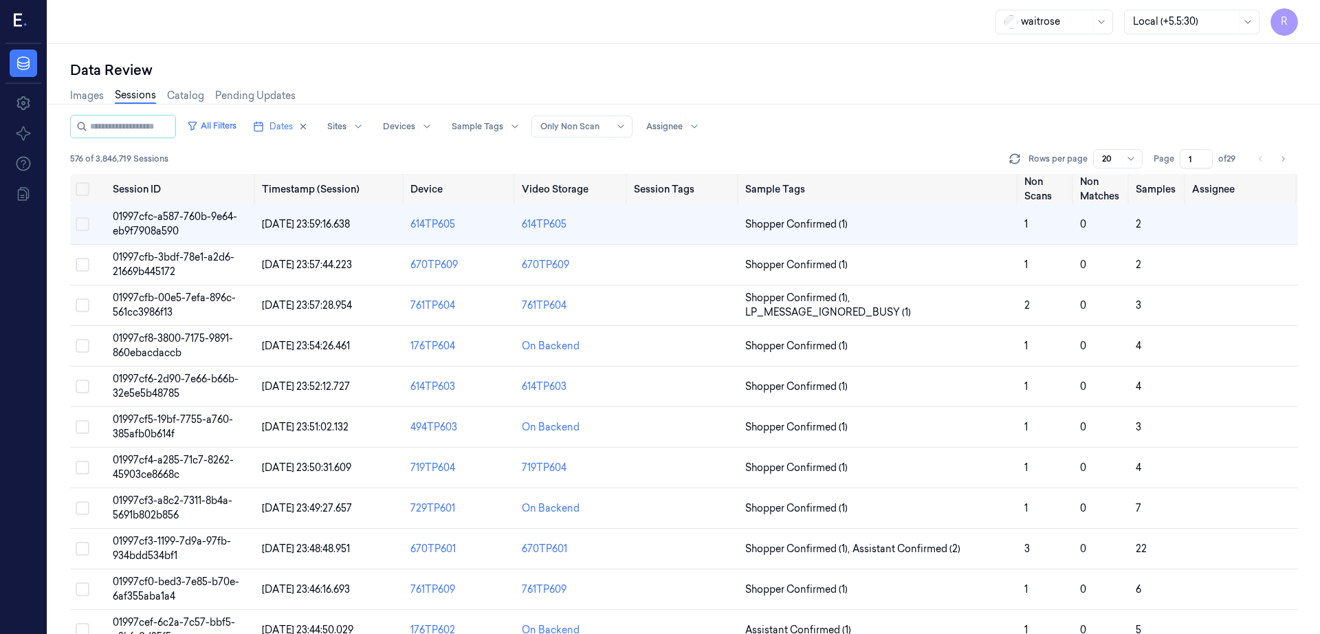
drag, startPoint x: 1222, startPoint y: 162, endPoint x: 1209, endPoint y: 159, distance: 13.9
click at [1209, 159] on input "1" at bounding box center [1196, 158] width 33 height 19
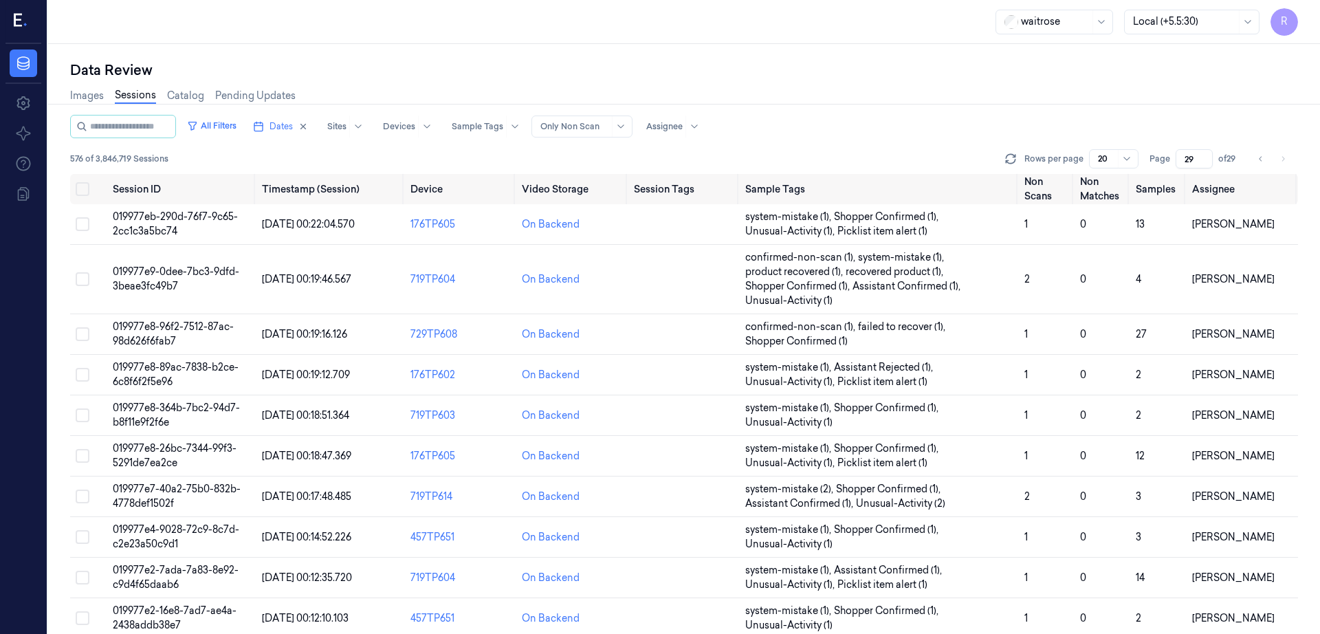
drag, startPoint x: 1210, startPoint y: 164, endPoint x: 1202, endPoint y: 164, distance: 8.2
click at [1202, 164] on div "Page 29 of 29" at bounding box center [1194, 158] width 91 height 19
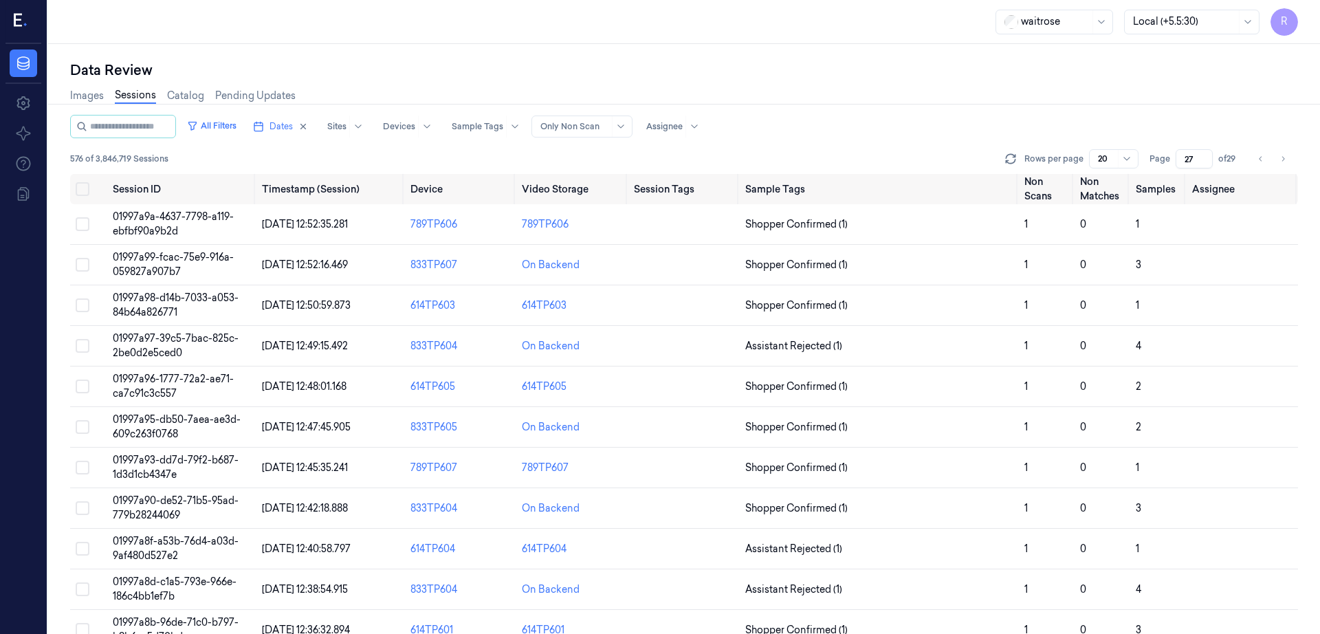
drag, startPoint x: 1222, startPoint y: 158, endPoint x: 1213, endPoint y: 158, distance: 8.2
click at [1213, 158] on input "27" at bounding box center [1194, 158] width 37 height 19
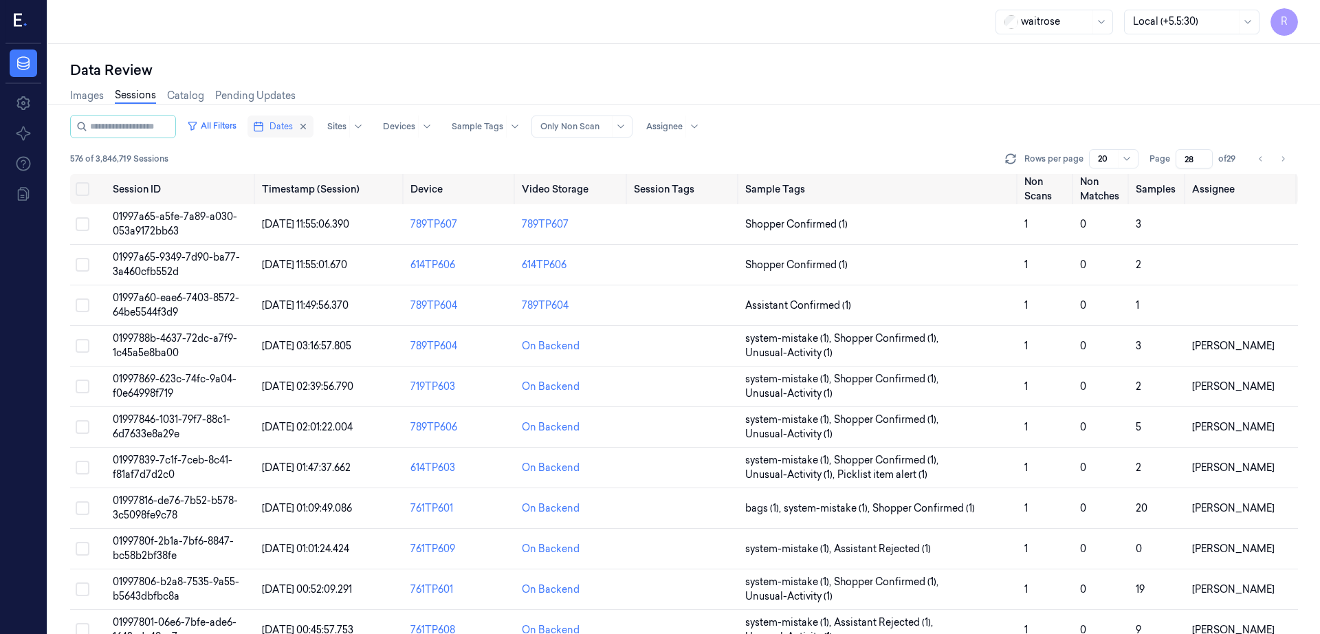
click at [269, 129] on span "Dates" at bounding box center [280, 126] width 23 height 12
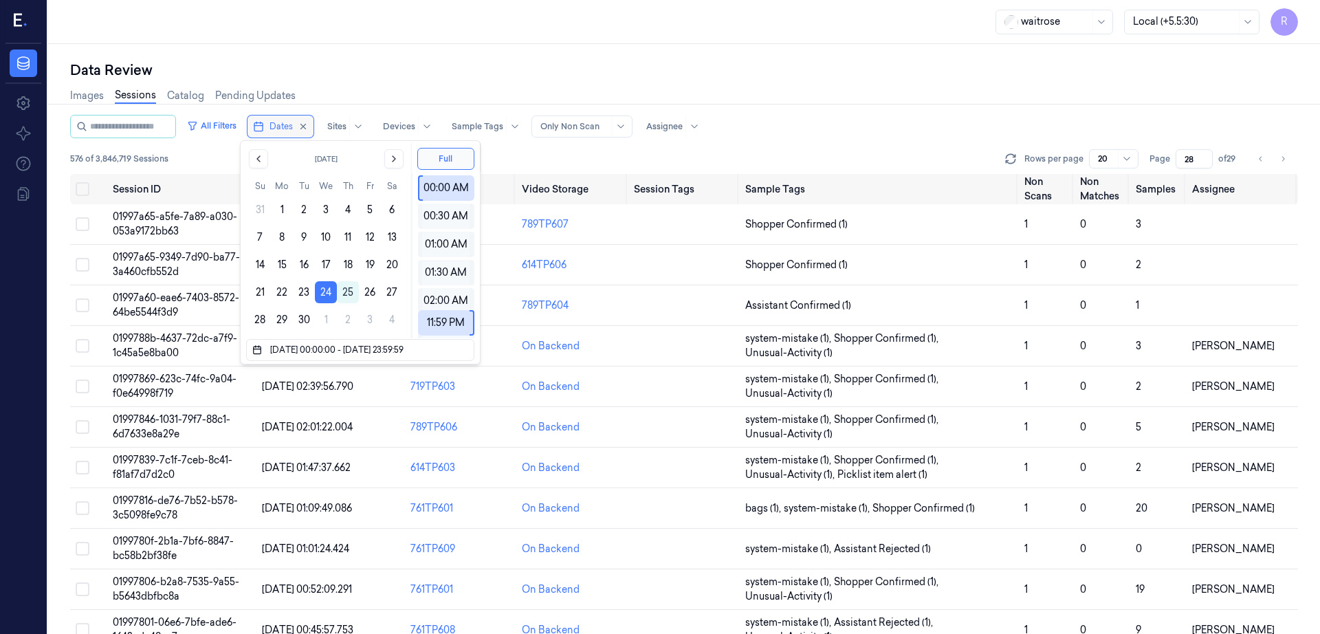
click at [269, 129] on span "Dates" at bounding box center [280, 126] width 23 height 12
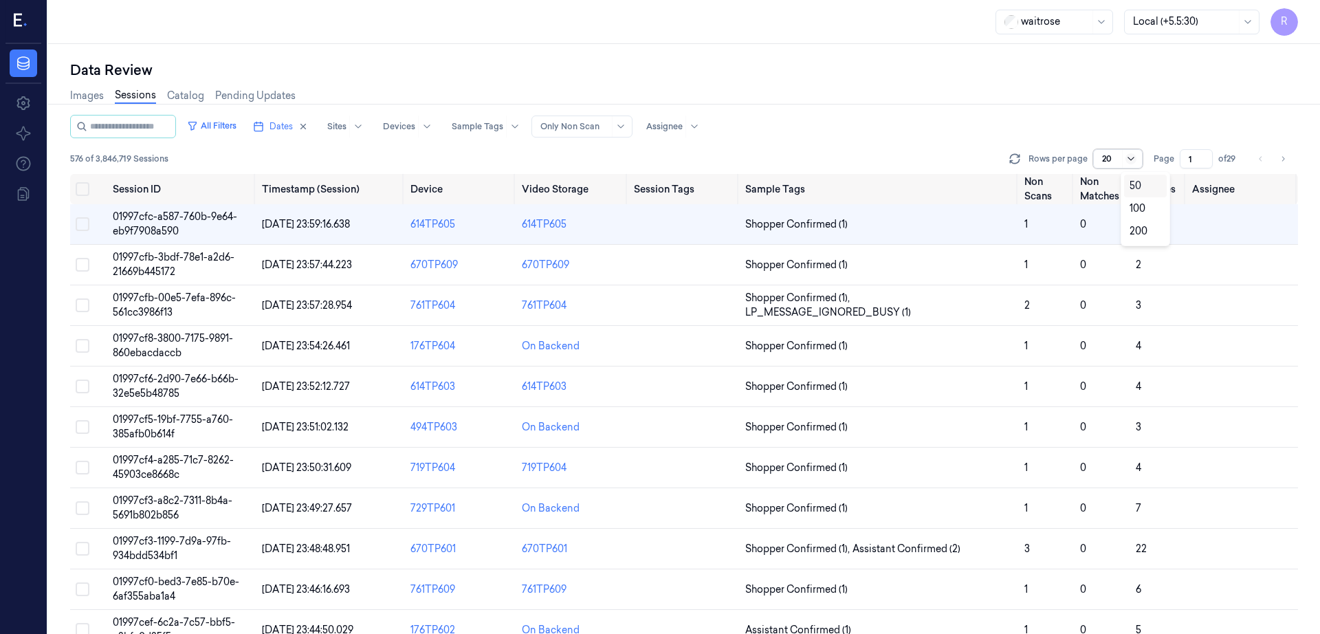
click at [1136, 159] on icon at bounding box center [1130, 158] width 11 height 11
click at [1145, 107] on div "Images Sessions Catalog Pending Updates" at bounding box center [684, 97] width 1228 height 35
click at [1019, 154] on icon at bounding box center [1014, 156] width 9 height 4
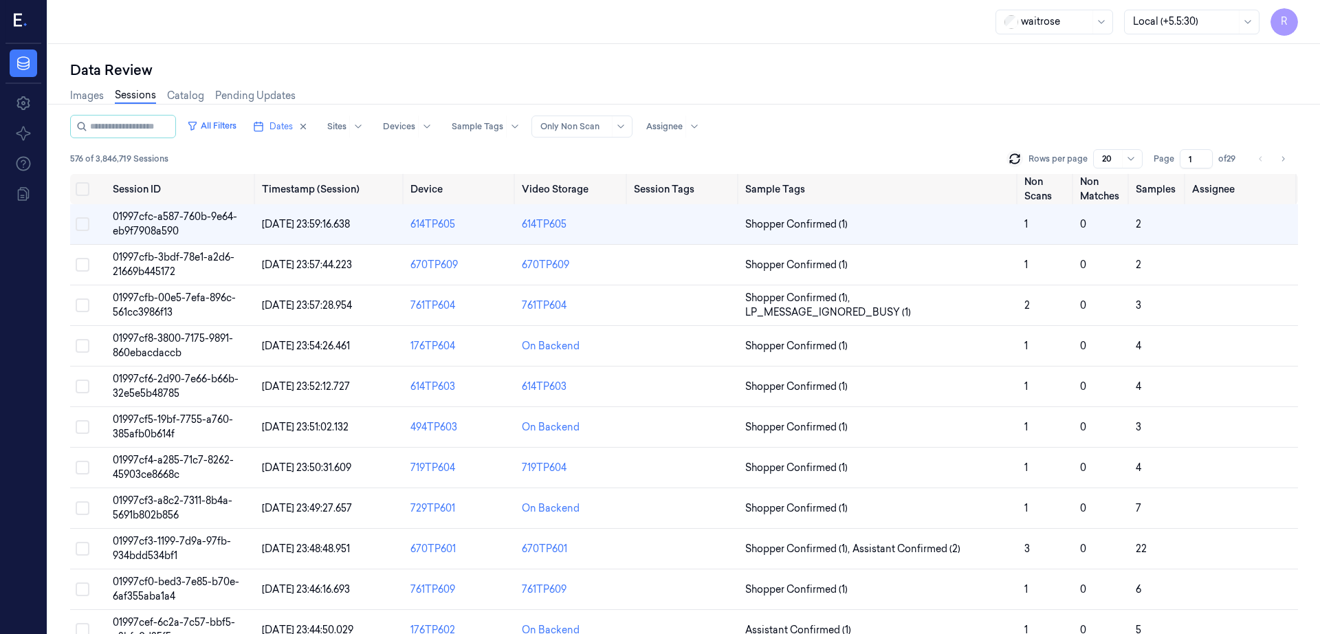
drag, startPoint x: 1223, startPoint y: 159, endPoint x: 1191, endPoint y: 168, distance: 32.7
click at [1191, 168] on div "Page 1 of 29" at bounding box center [1197, 158] width 87 height 19
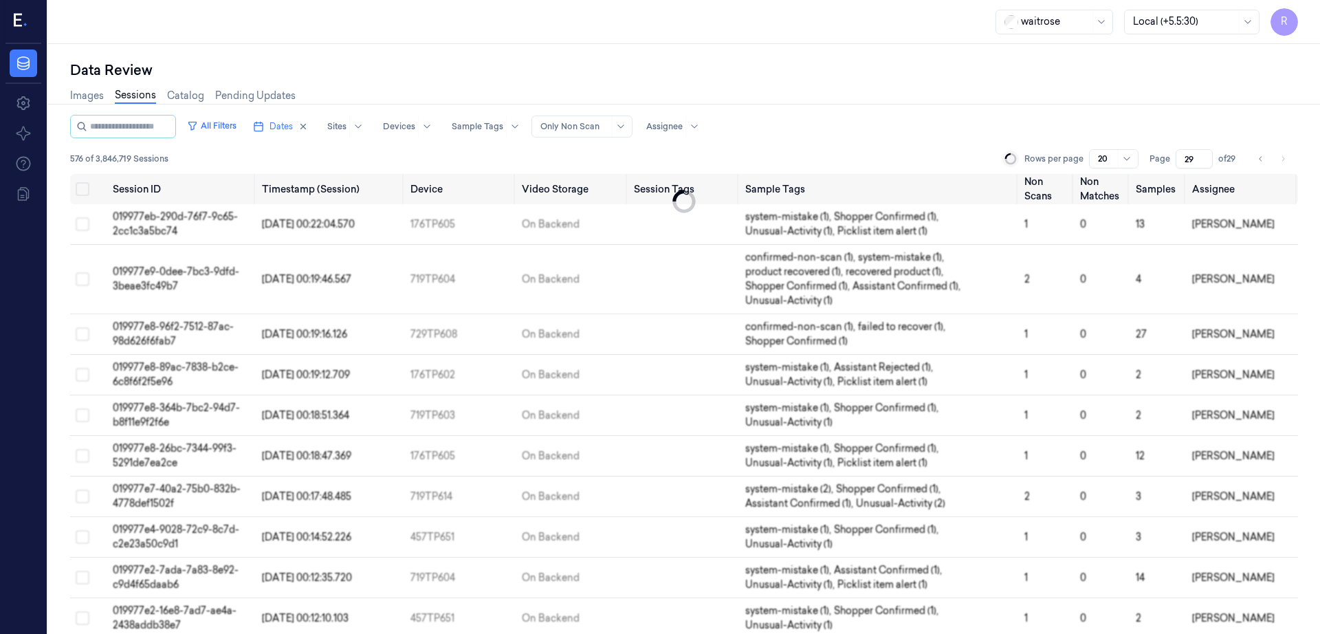
type input "29"
click at [1164, 94] on div "Images Sessions Catalog Pending Updates" at bounding box center [684, 97] width 1228 height 35
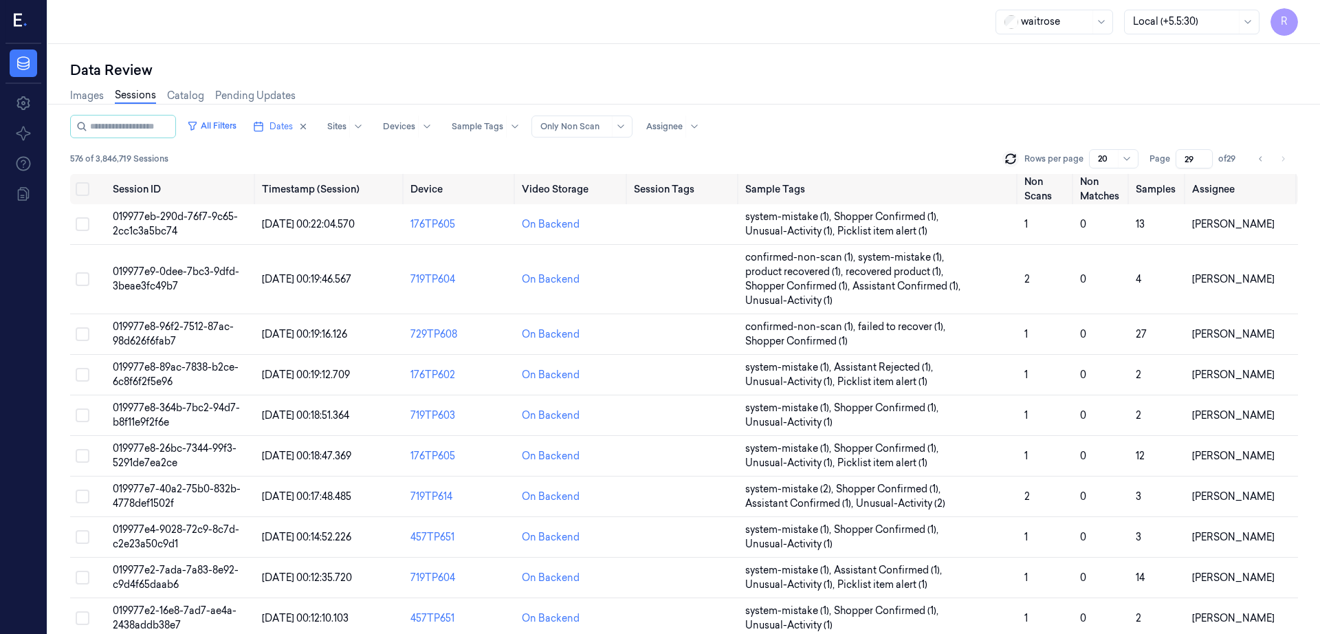
click at [1044, 166] on div "Rows per page 20" at bounding box center [1070, 158] width 136 height 19
click at [1017, 158] on icon at bounding box center [1011, 159] width 14 height 14
click at [16, 65] on icon at bounding box center [23, 63] width 16 height 16
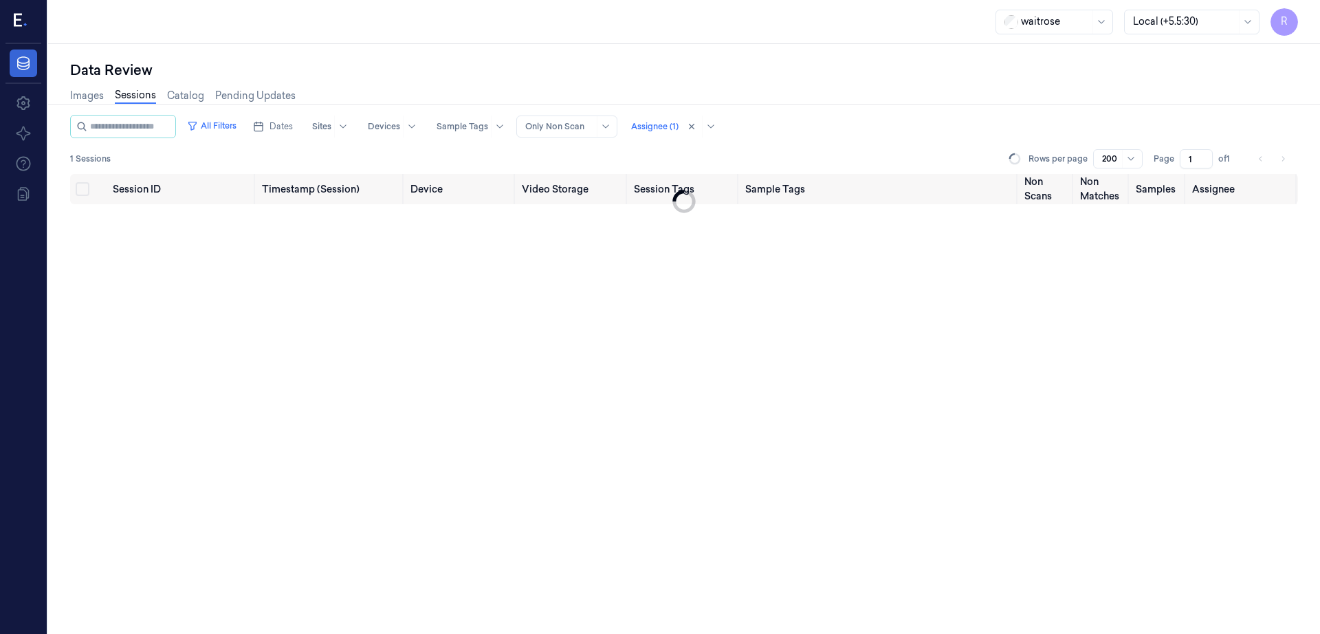
click at [16, 65] on icon at bounding box center [23, 63] width 16 height 16
